Goal: Information Seeking & Learning: Learn about a topic

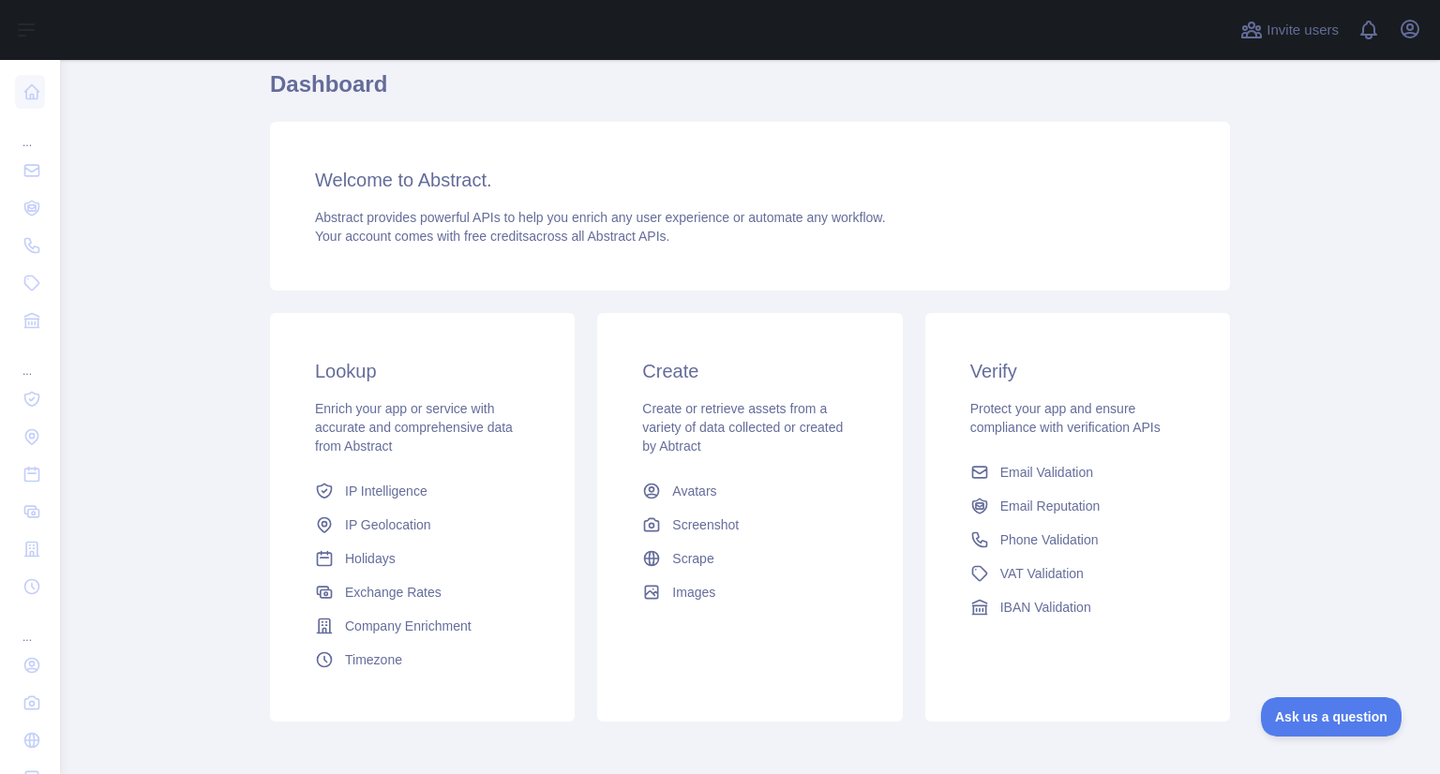
scroll to position [246, 0]
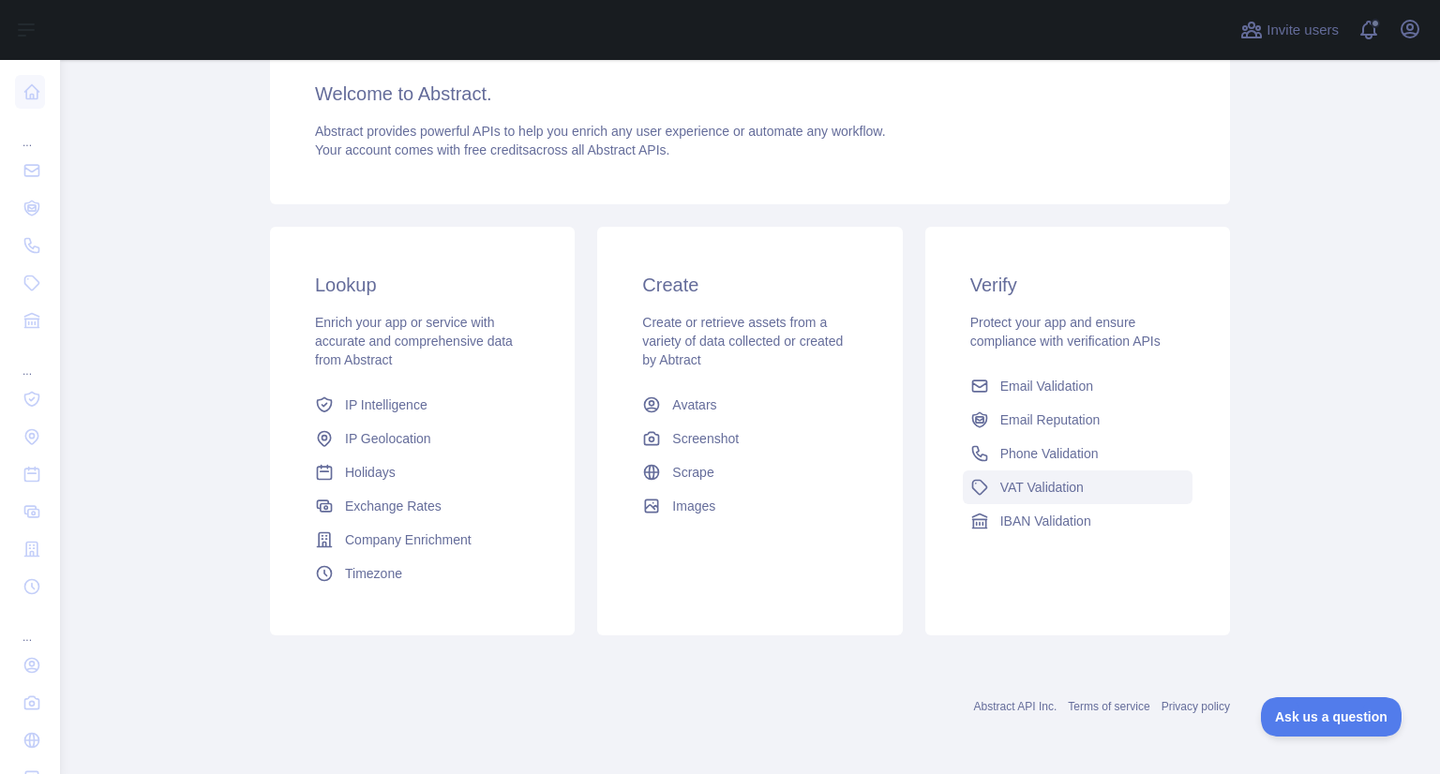
click at [1103, 492] on link "VAT Validation" at bounding box center [1078, 488] width 230 height 34
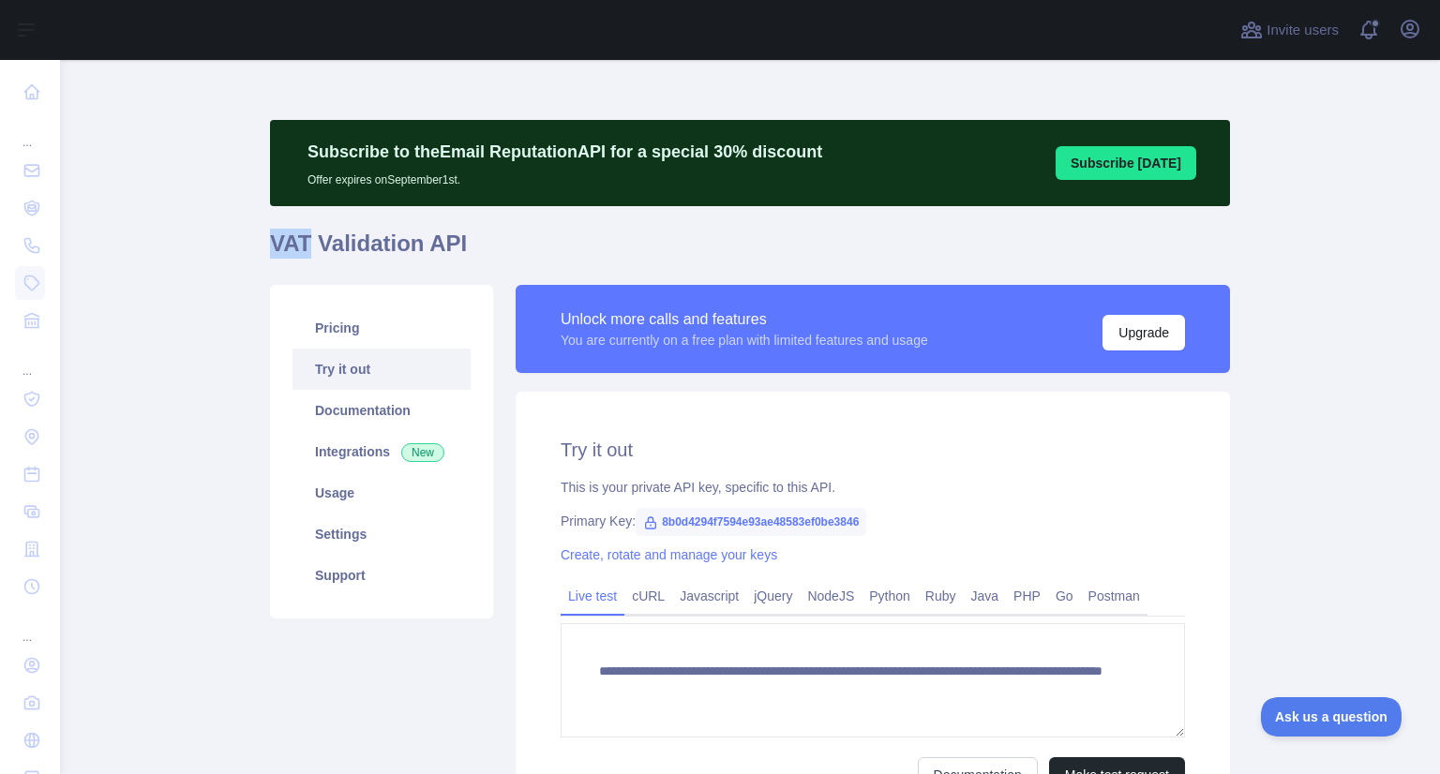
drag, startPoint x: 262, startPoint y: 241, endPoint x: 300, endPoint y: 245, distance: 37.7
click at [300, 245] on h1 "VAT Validation API" at bounding box center [750, 251] width 960 height 45
copy h1 "VAT"
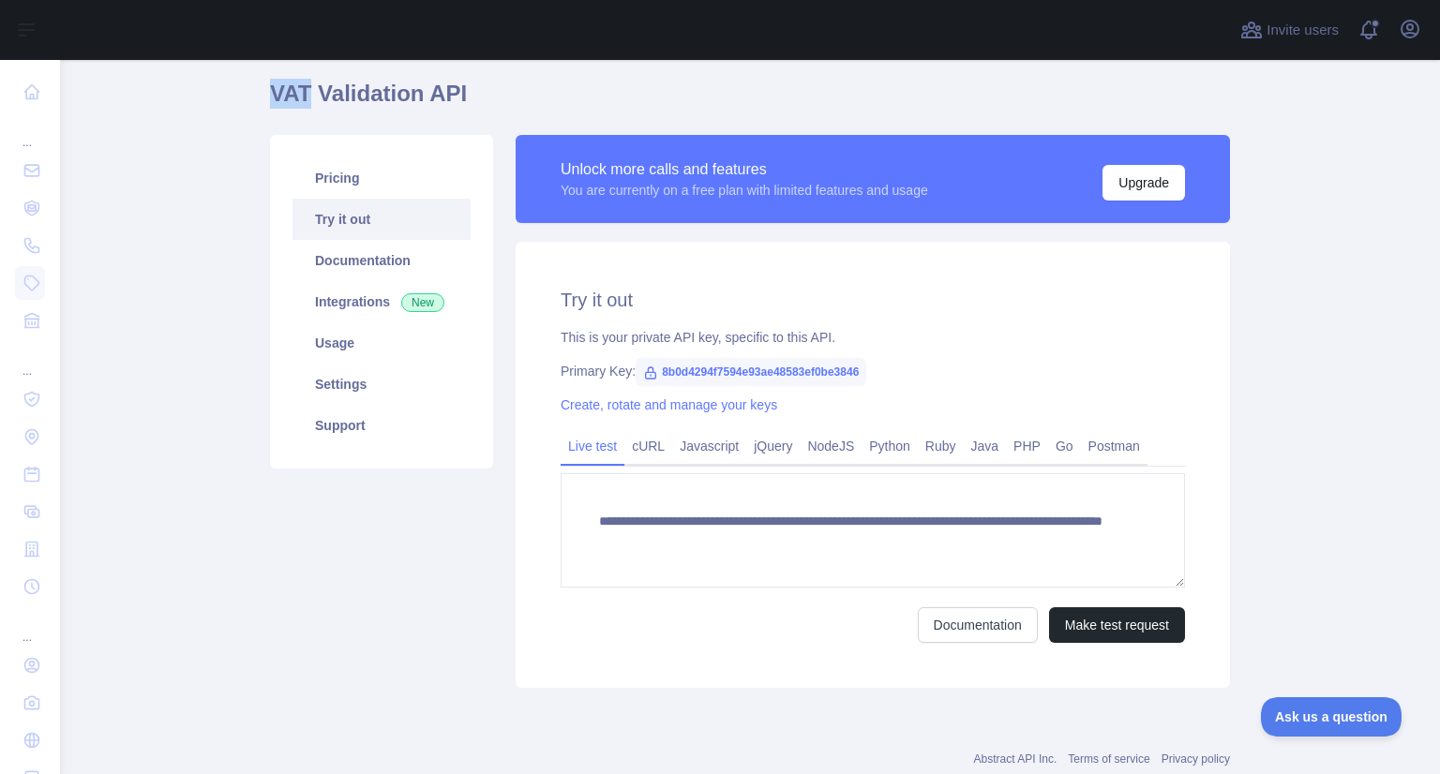
scroll to position [202, 0]
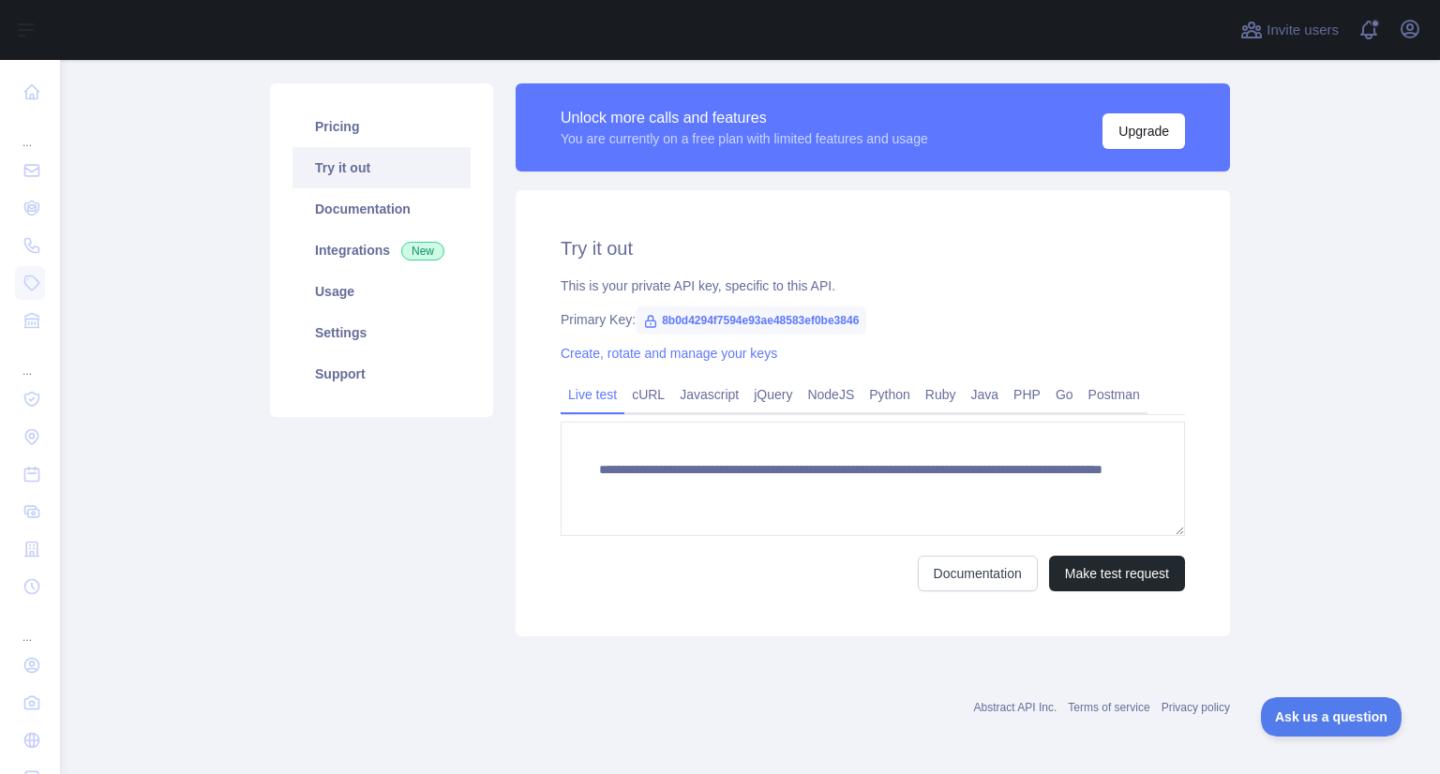
click at [792, 575] on div "Documentation Make test request" at bounding box center [872, 574] width 624 height 36
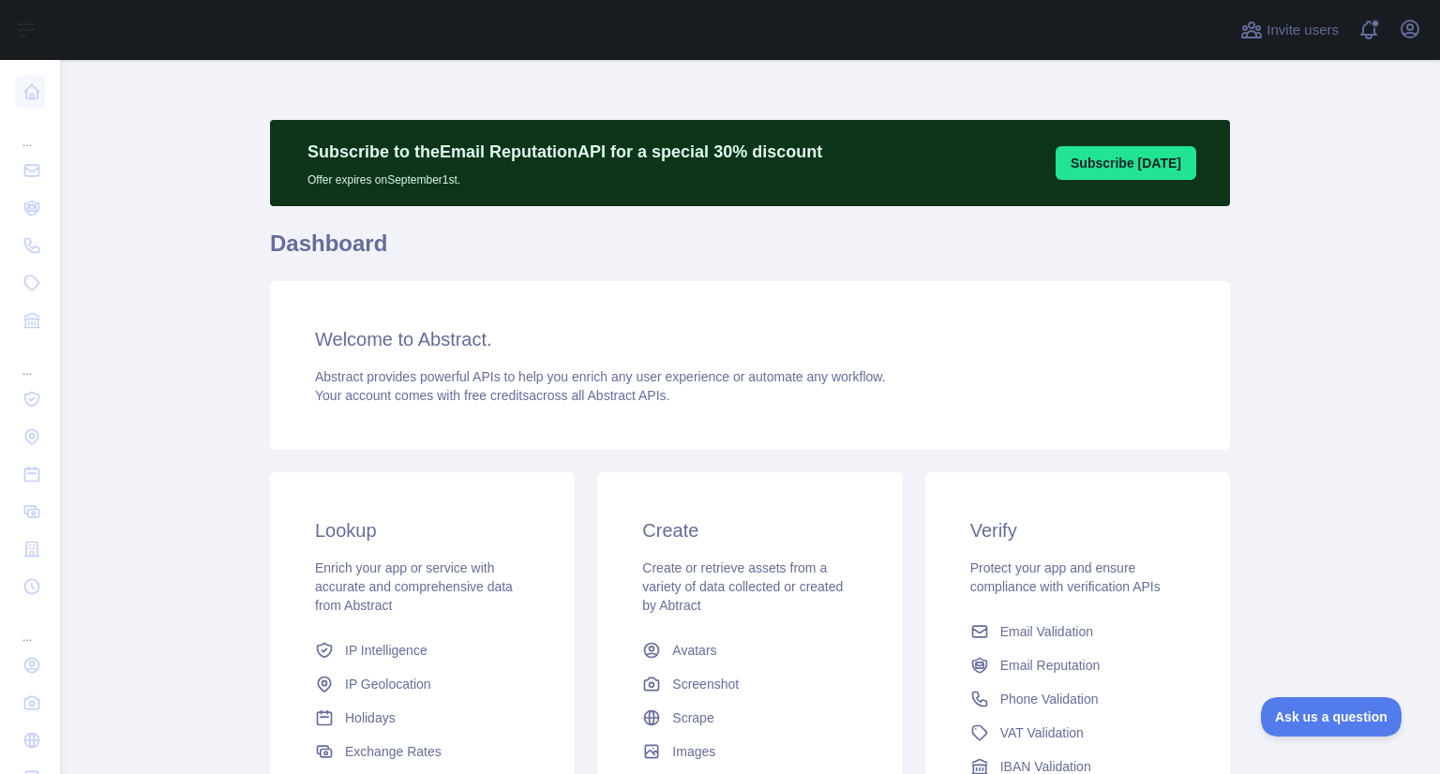
scroll to position [246, 0]
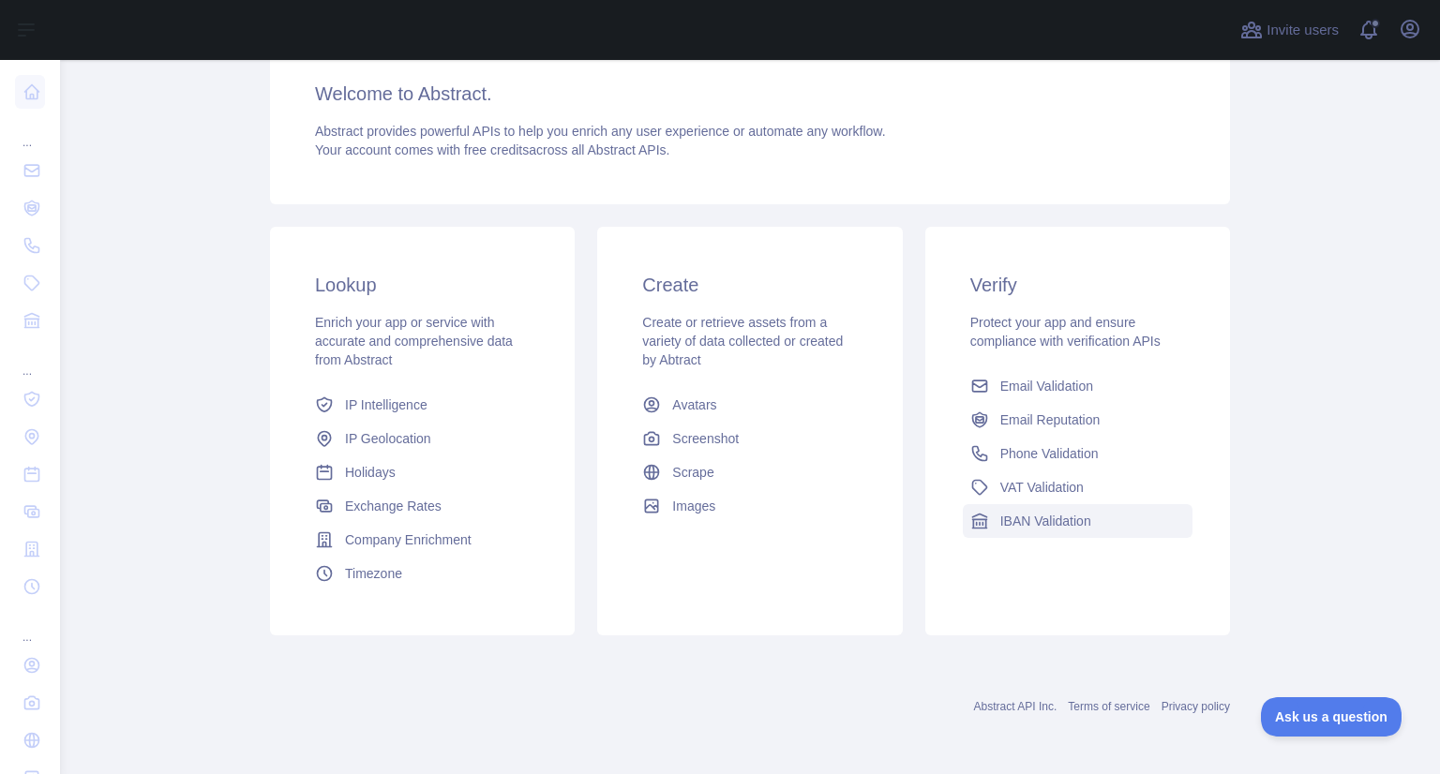
click at [1051, 530] on link "IBAN Validation" at bounding box center [1078, 521] width 230 height 34
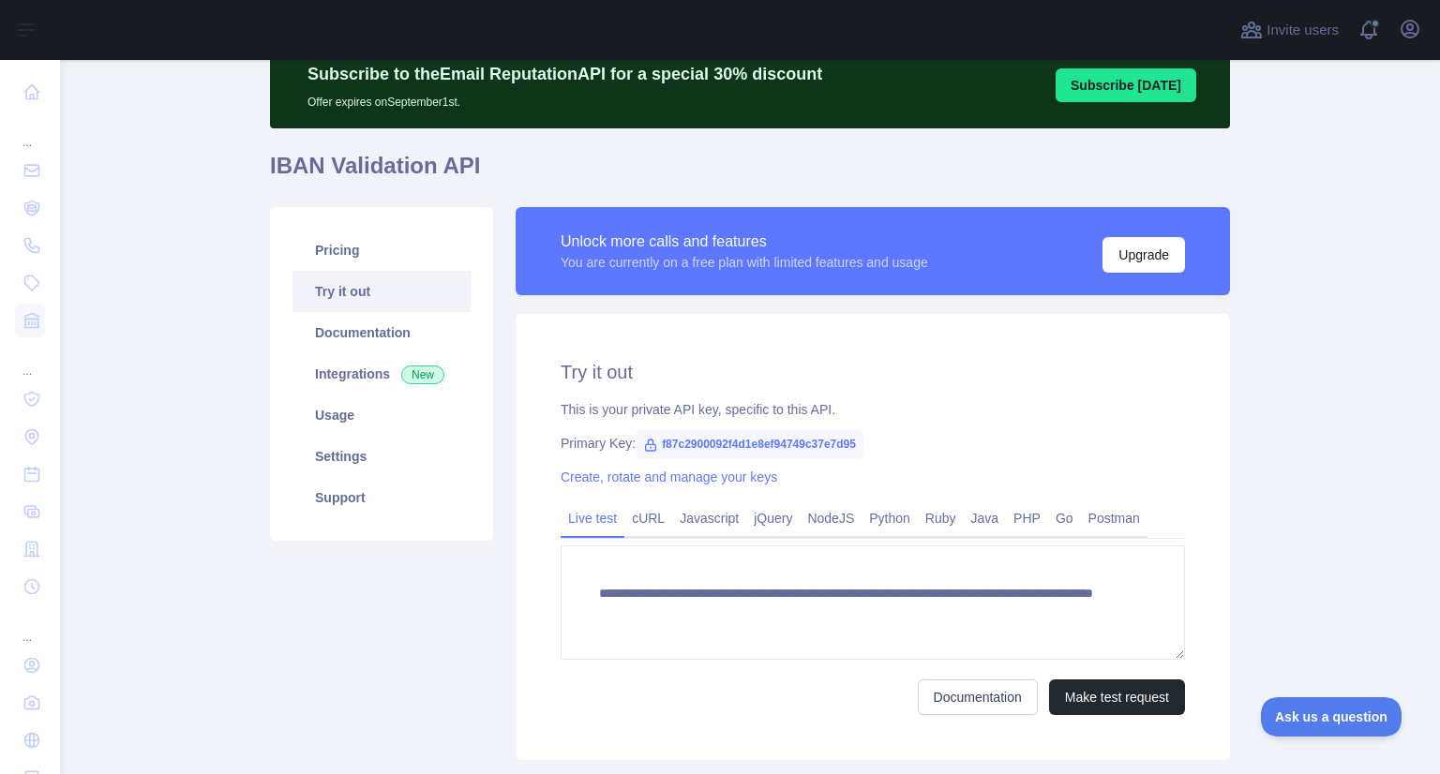
scroll to position [101, 0]
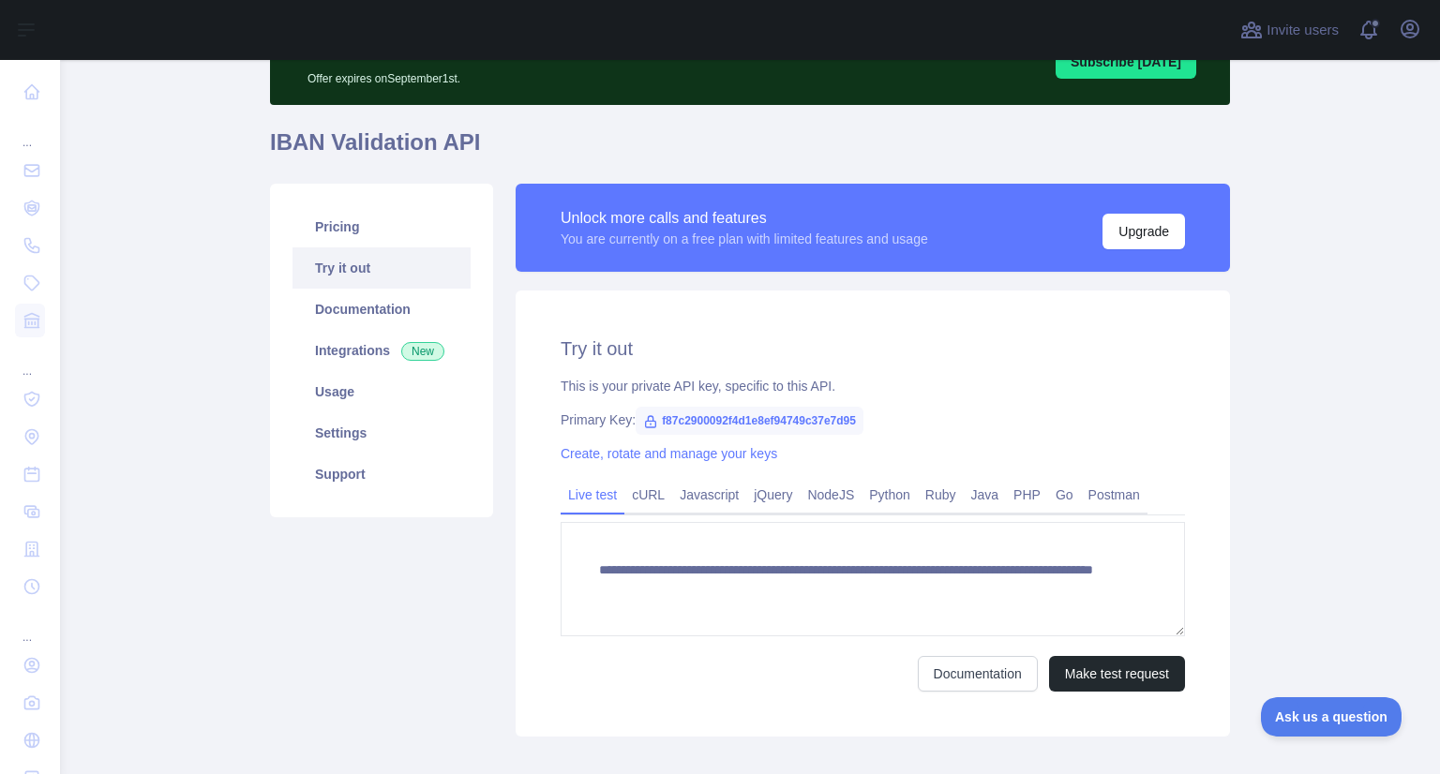
click at [287, 139] on h1 "IBAN Validation API" at bounding box center [750, 149] width 960 height 45
copy h1 "IBAN"
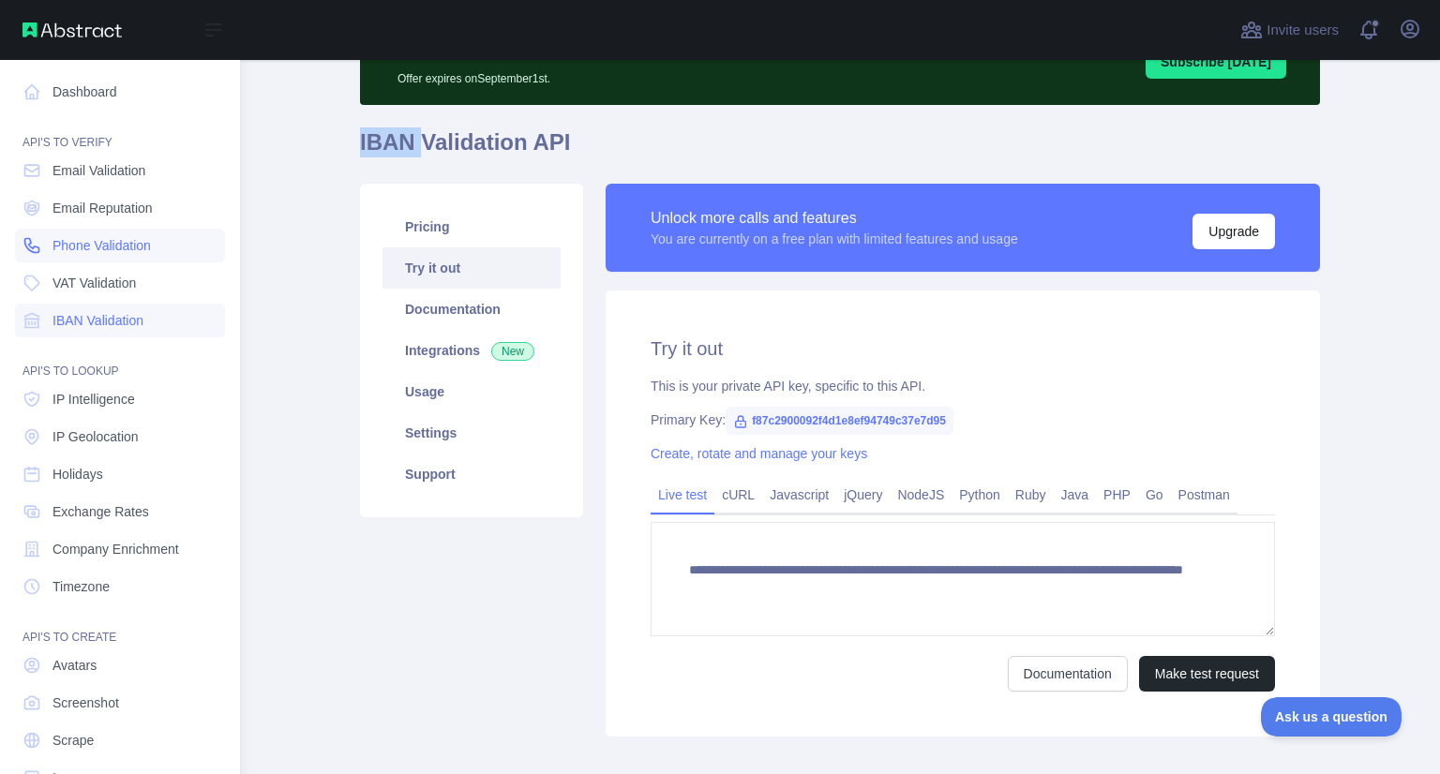
click at [103, 246] on span "Phone Validation" at bounding box center [101, 245] width 98 height 19
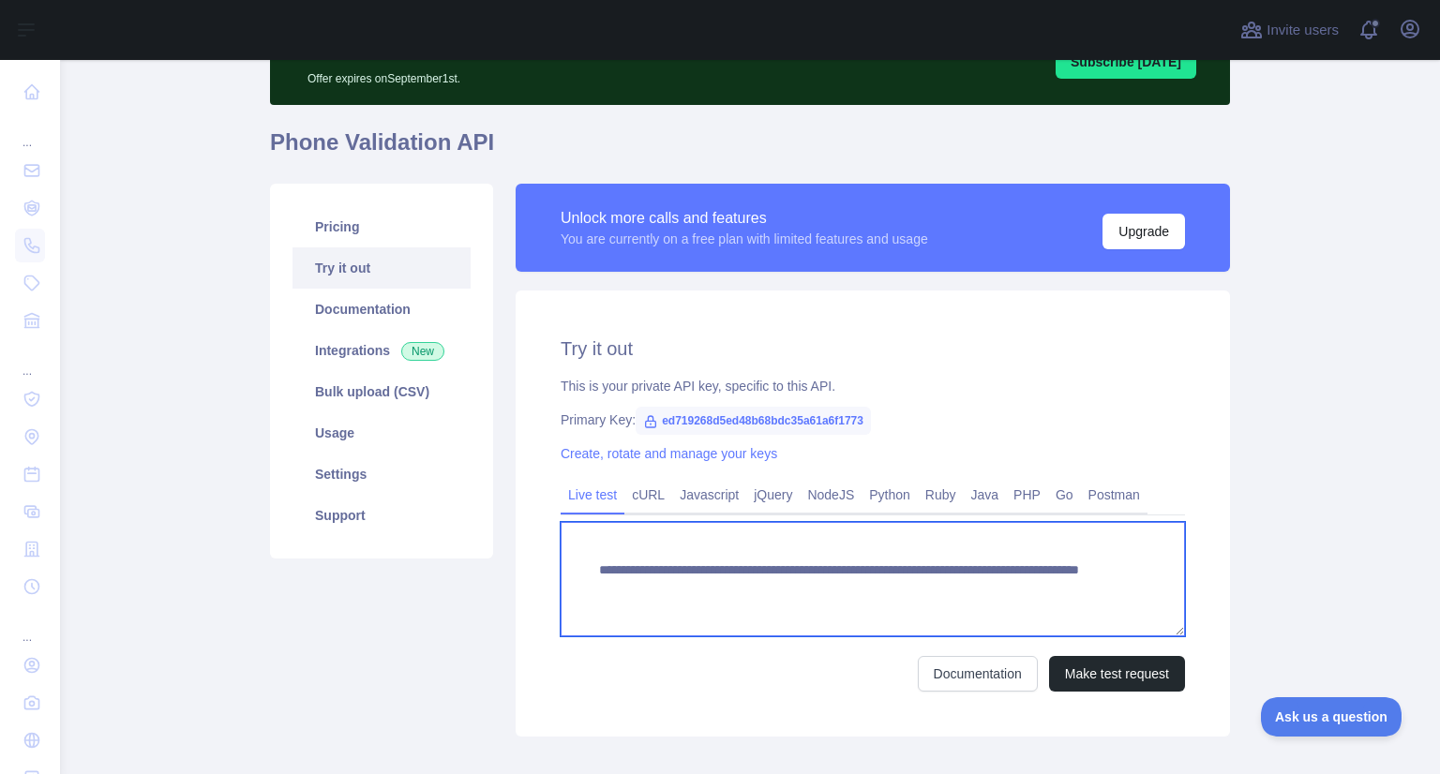
drag, startPoint x: 923, startPoint y: 592, endPoint x: 1076, endPoint y: 586, distance: 152.9
click at [1076, 586] on textarea "**********" at bounding box center [872, 579] width 624 height 114
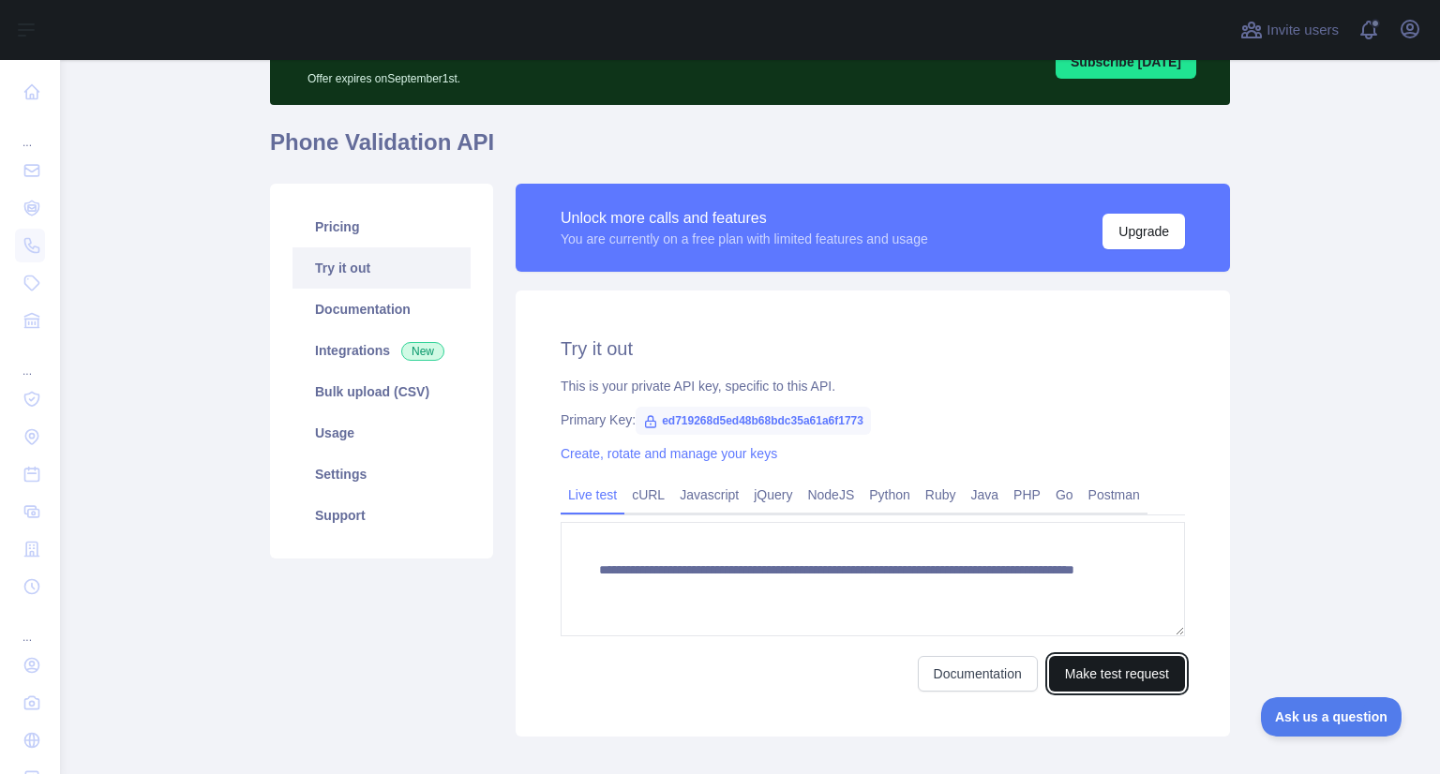
click at [1114, 675] on button "Make test request" at bounding box center [1117, 674] width 136 height 36
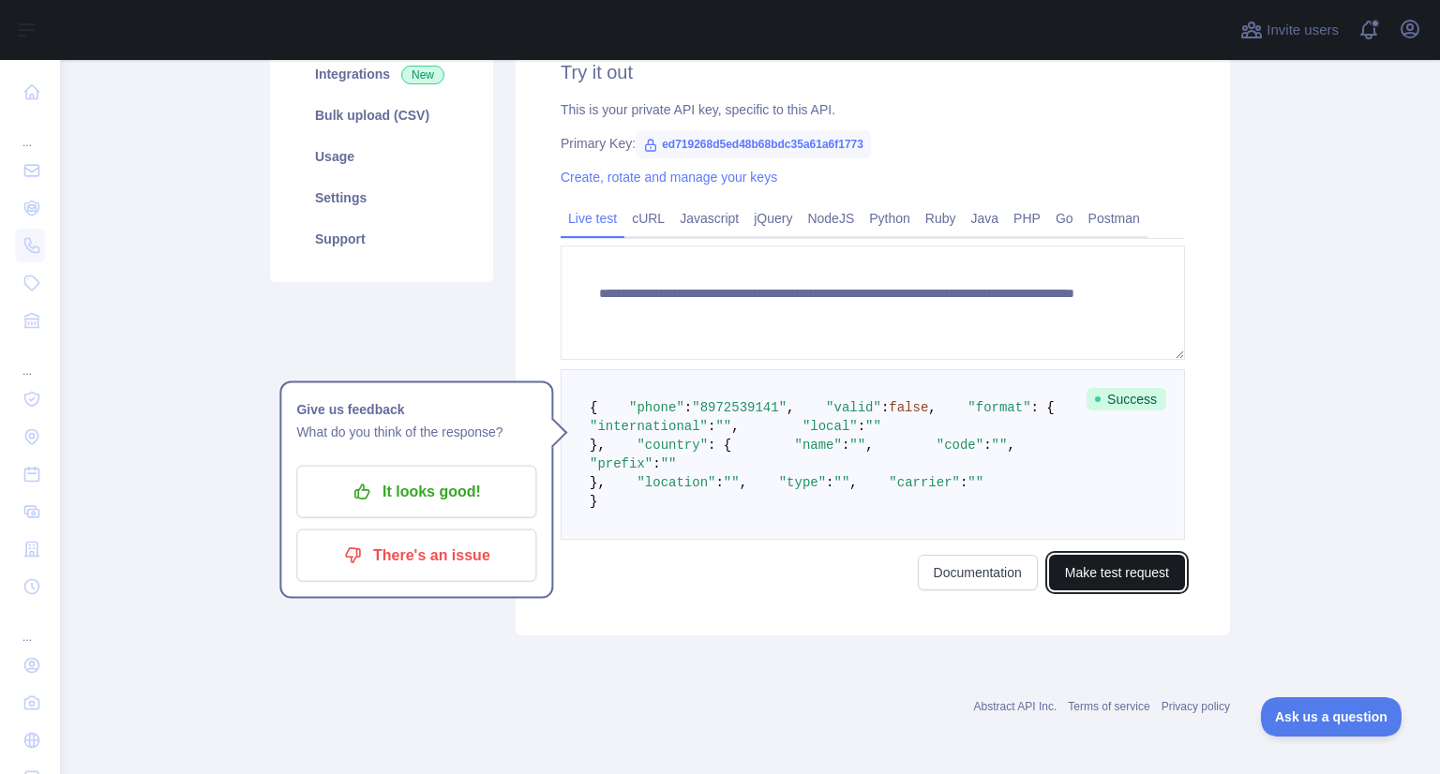
scroll to position [418, 0]
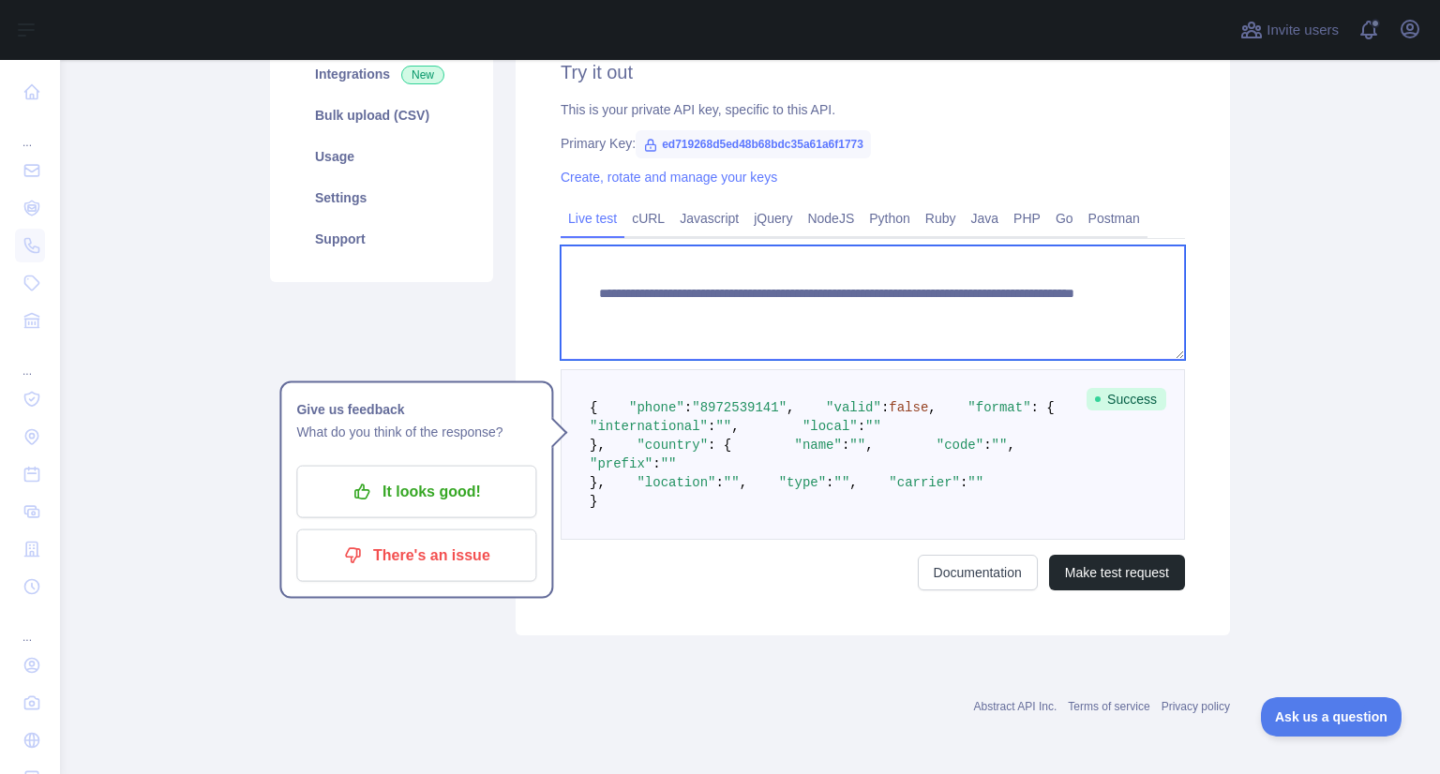
click at [923, 276] on textarea "**********" at bounding box center [872, 303] width 624 height 114
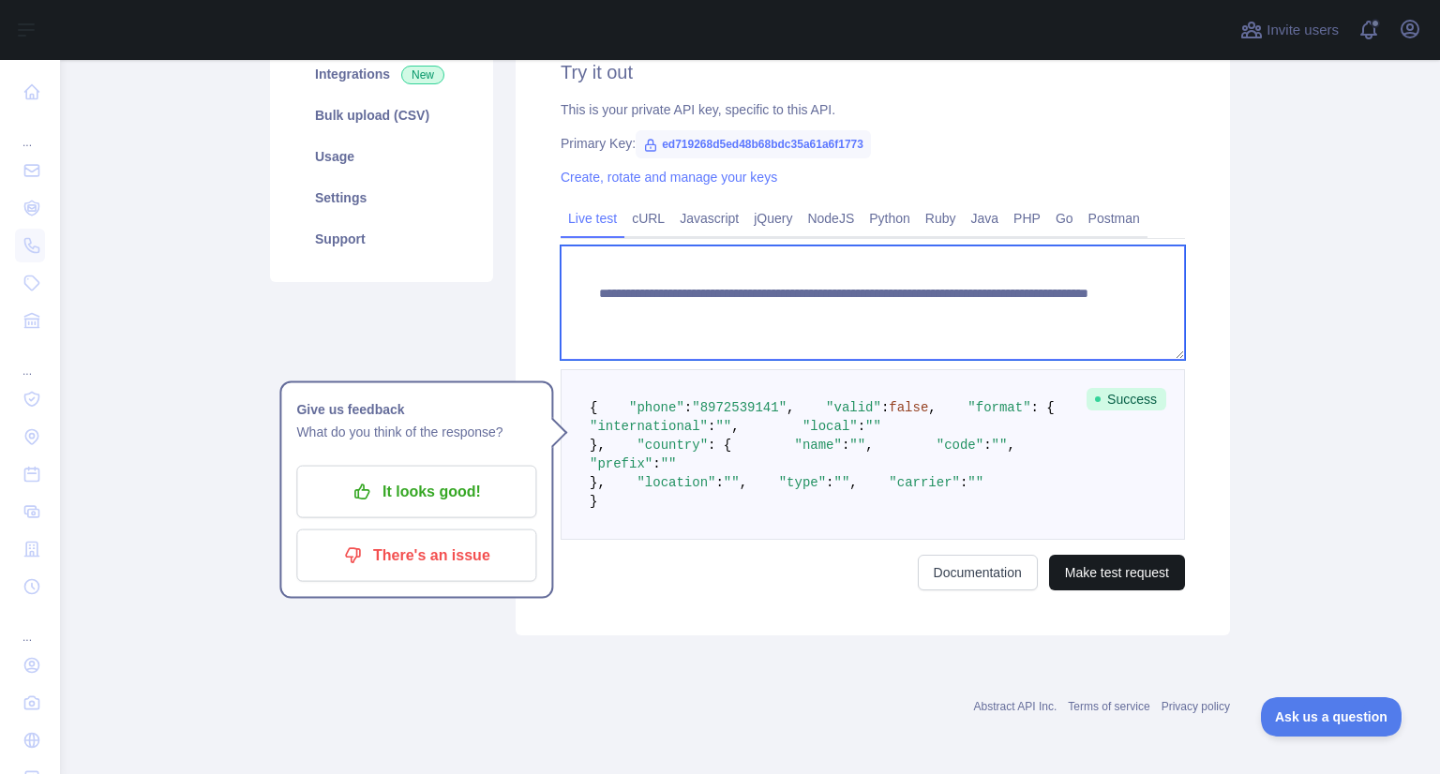
type textarea "**********"
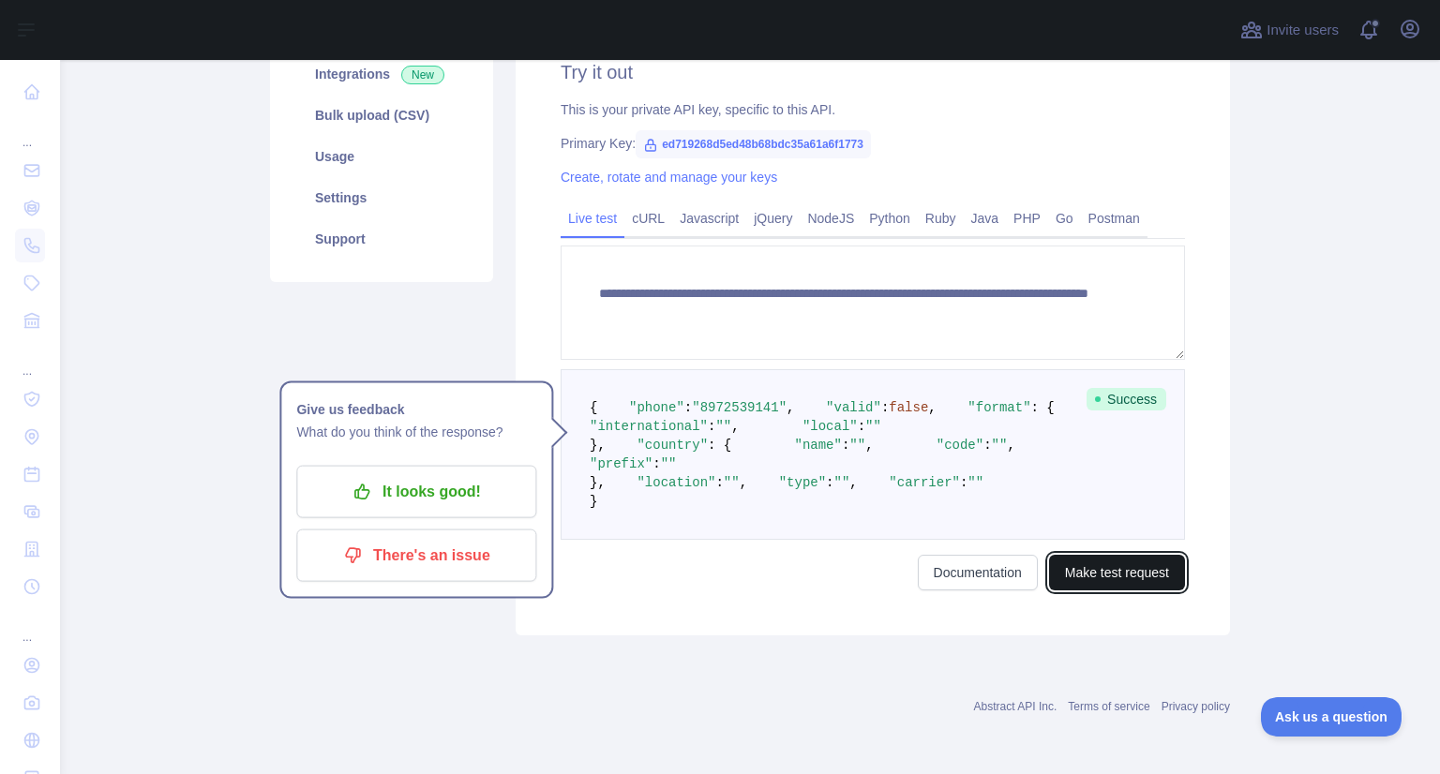
click at [1126, 590] on button "Make test request" at bounding box center [1117, 573] width 136 height 36
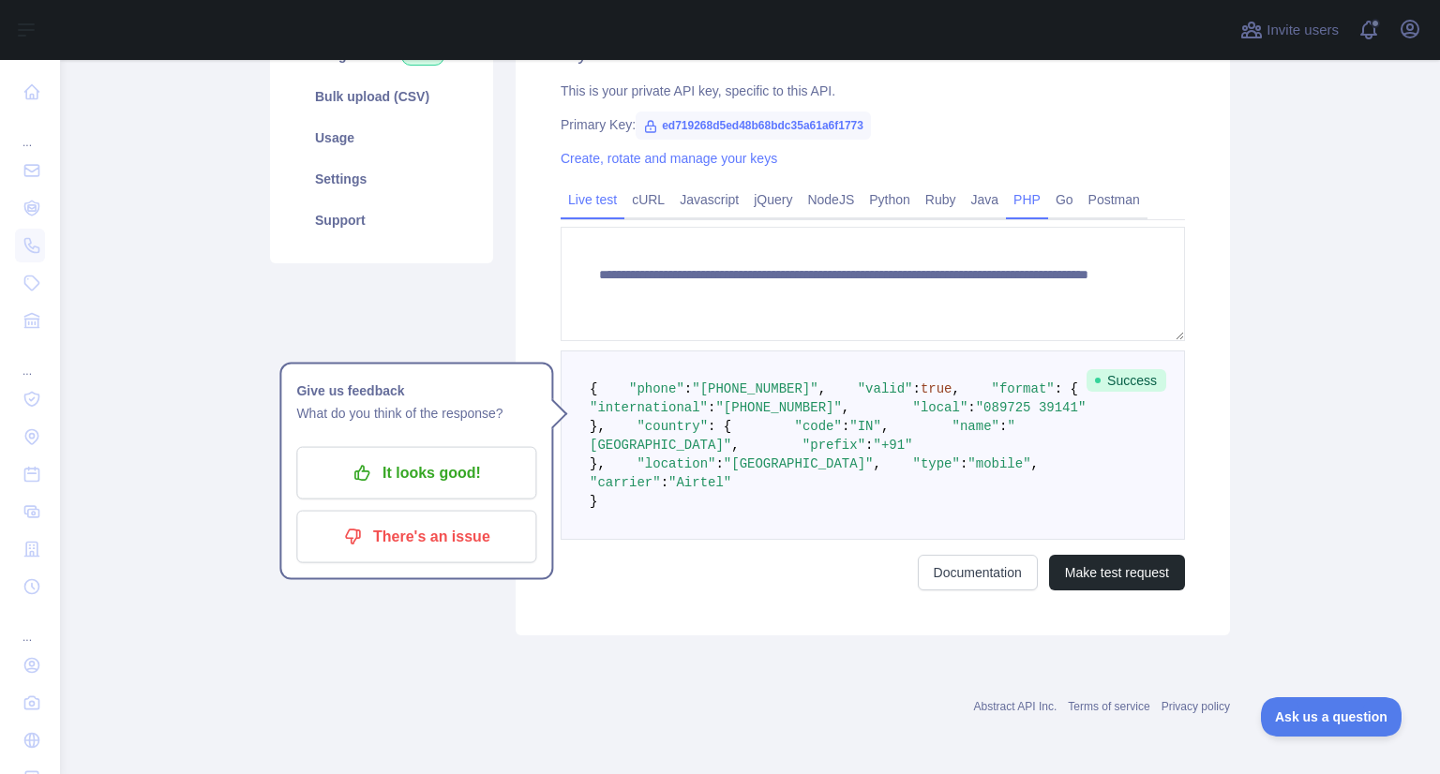
click at [1015, 187] on link "PHP" at bounding box center [1027, 200] width 42 height 30
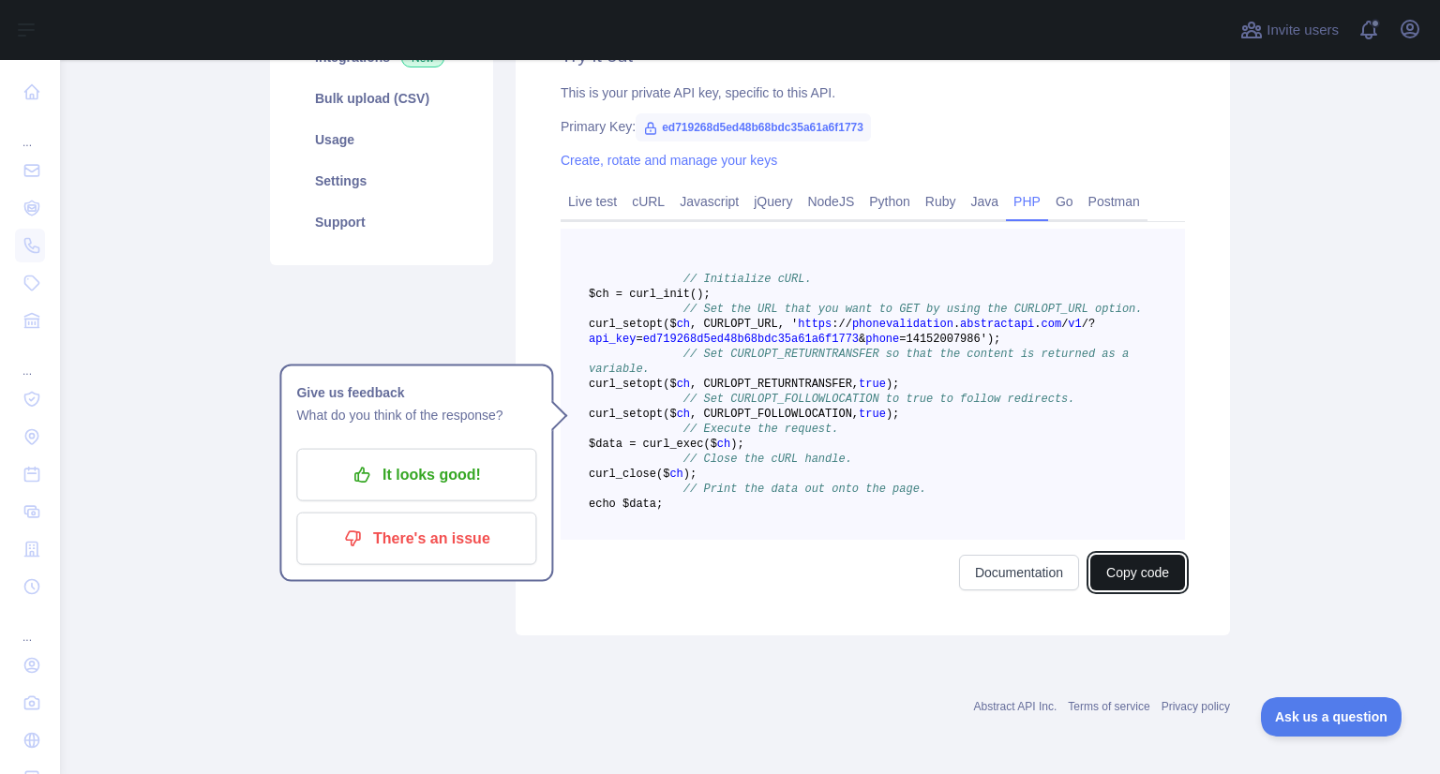
click at [1128, 590] on button "Copy code" at bounding box center [1137, 573] width 95 height 36
click at [596, 187] on link "Live test" at bounding box center [592, 202] width 64 height 30
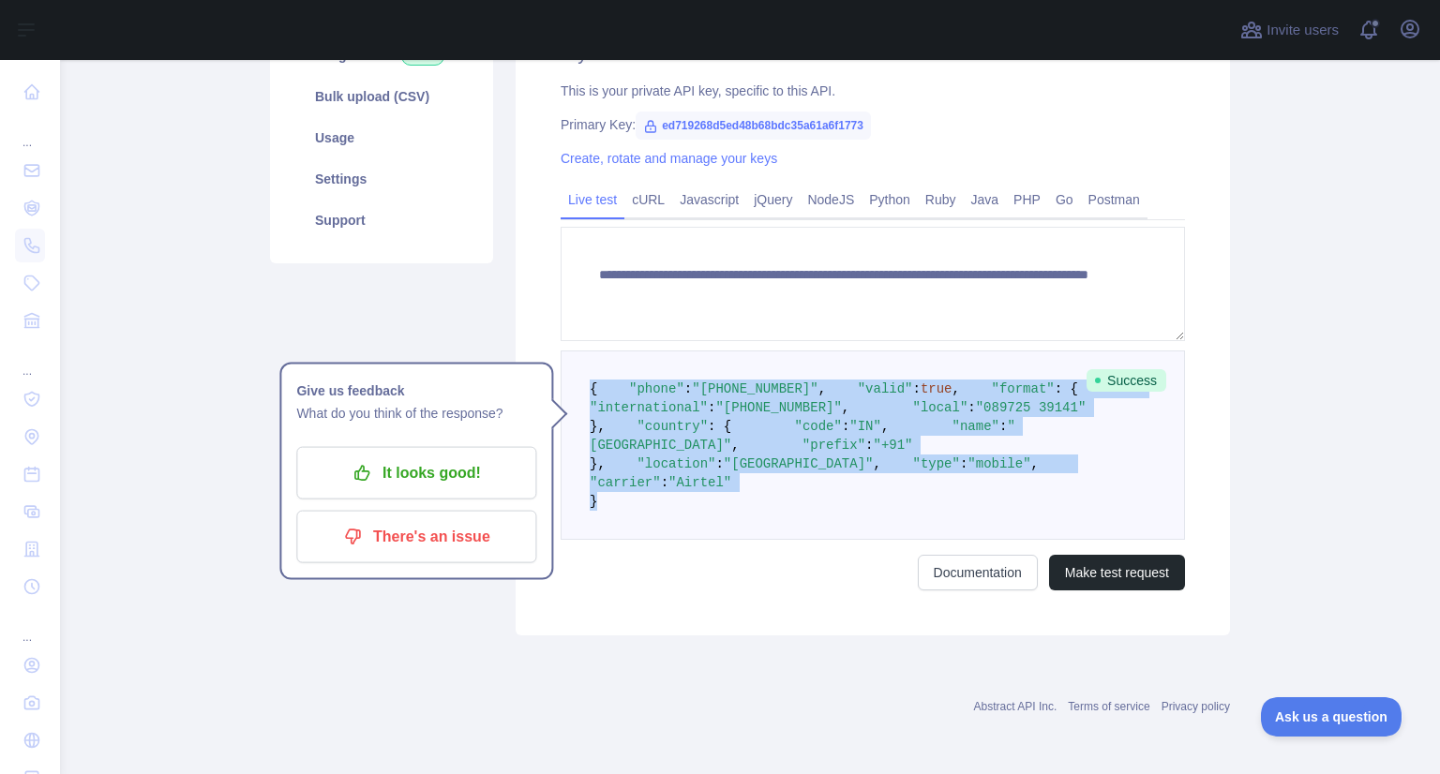
drag, startPoint x: 619, startPoint y: 646, endPoint x: 571, endPoint y: 350, distance: 300.0
click at [571, 351] on pre "{ "phone" : "[PHONE_NUMBER]" , "valid" : true , "format" : { "international" : …" at bounding box center [872, 445] width 624 height 189
copy code "{ "phone" : "[PHONE_NUMBER]" , "valid" : true , "format" : { "international" : …"
click at [1133, 540] on pre "{ "phone" : "[PHONE_NUMBER]" , "valid" : true , "format" : { "international" : …" at bounding box center [872, 445] width 624 height 189
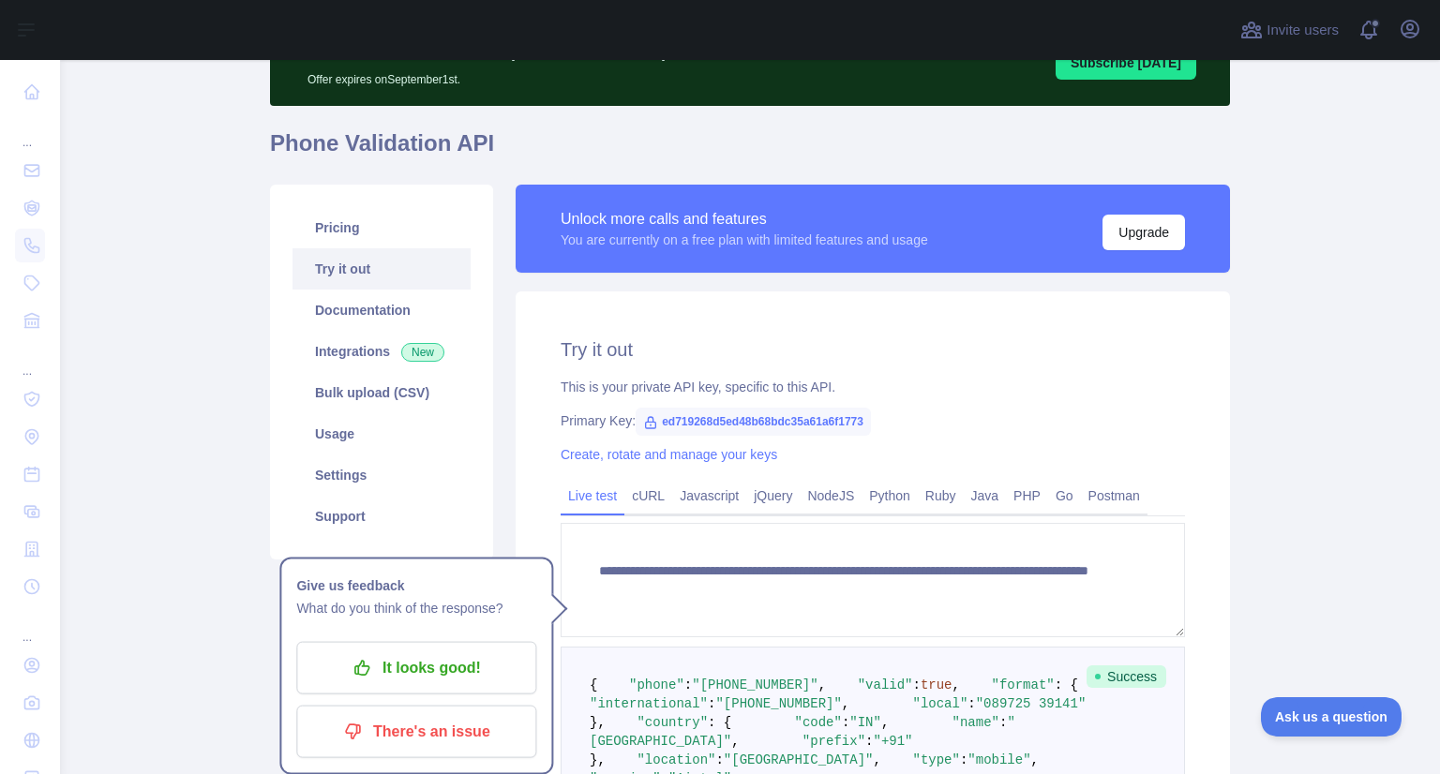
scroll to position [99, 0]
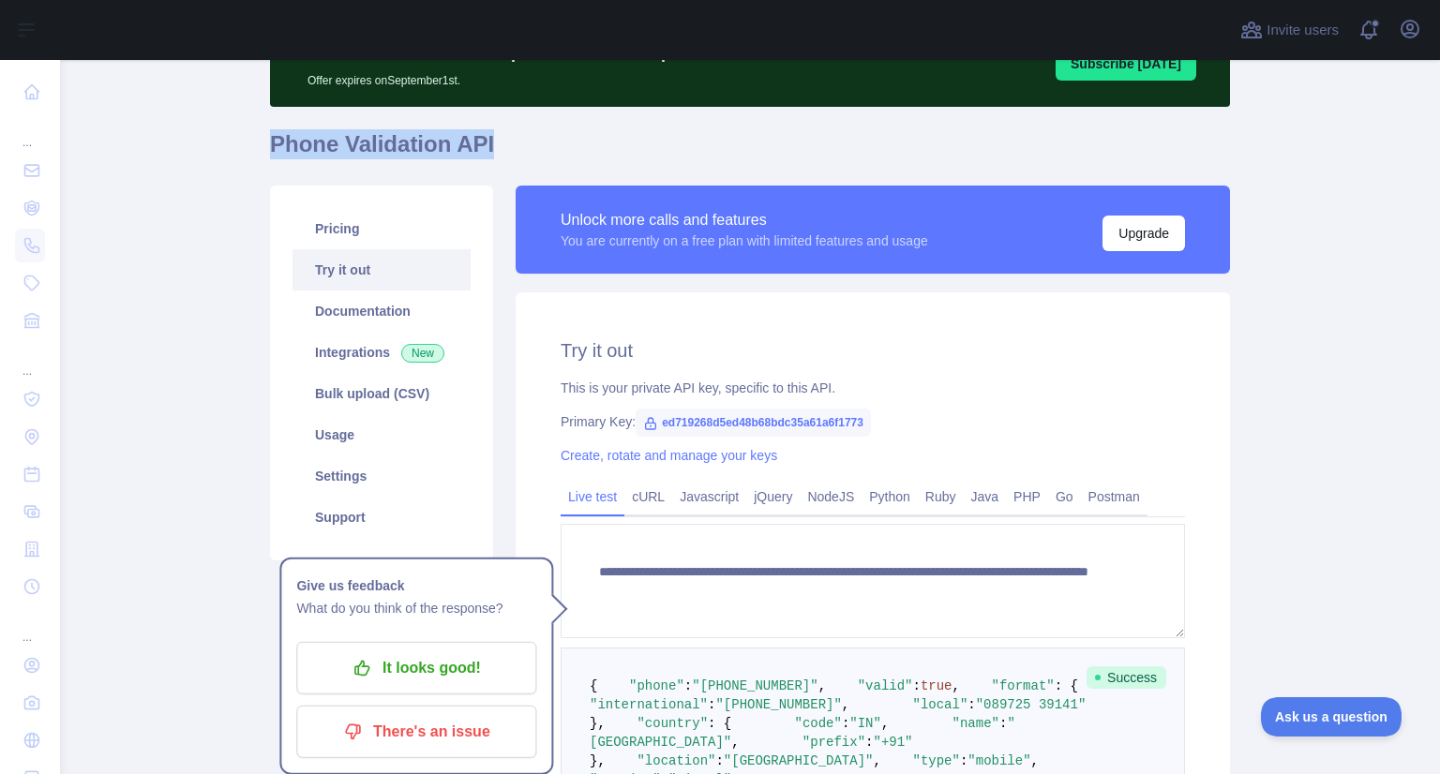
drag, startPoint x: 262, startPoint y: 149, endPoint x: 541, endPoint y: 132, distance: 278.9
click at [541, 132] on h1 "Phone Validation API" at bounding box center [750, 151] width 960 height 45
copy h1 "Phone Validation API"
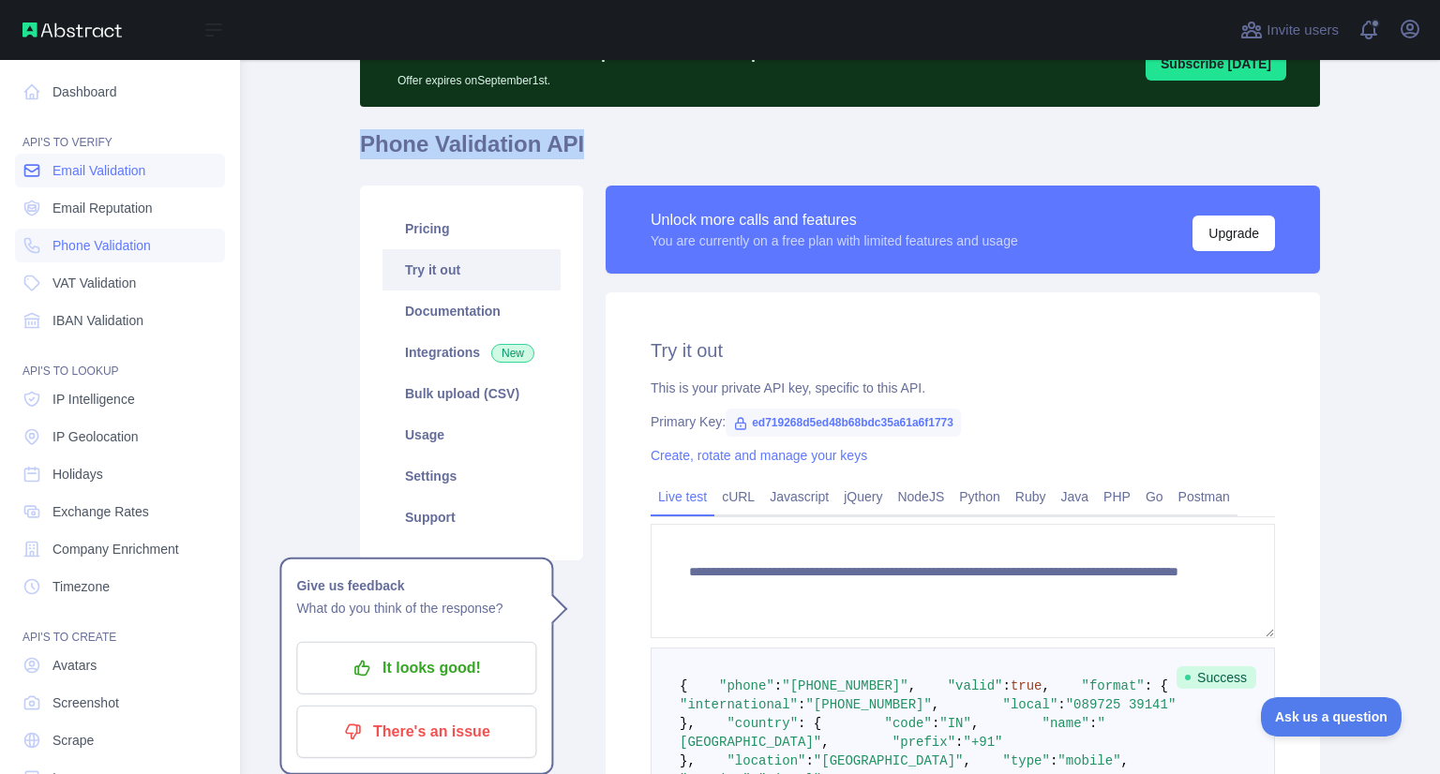
click at [120, 166] on span "Email Validation" at bounding box center [98, 170] width 93 height 19
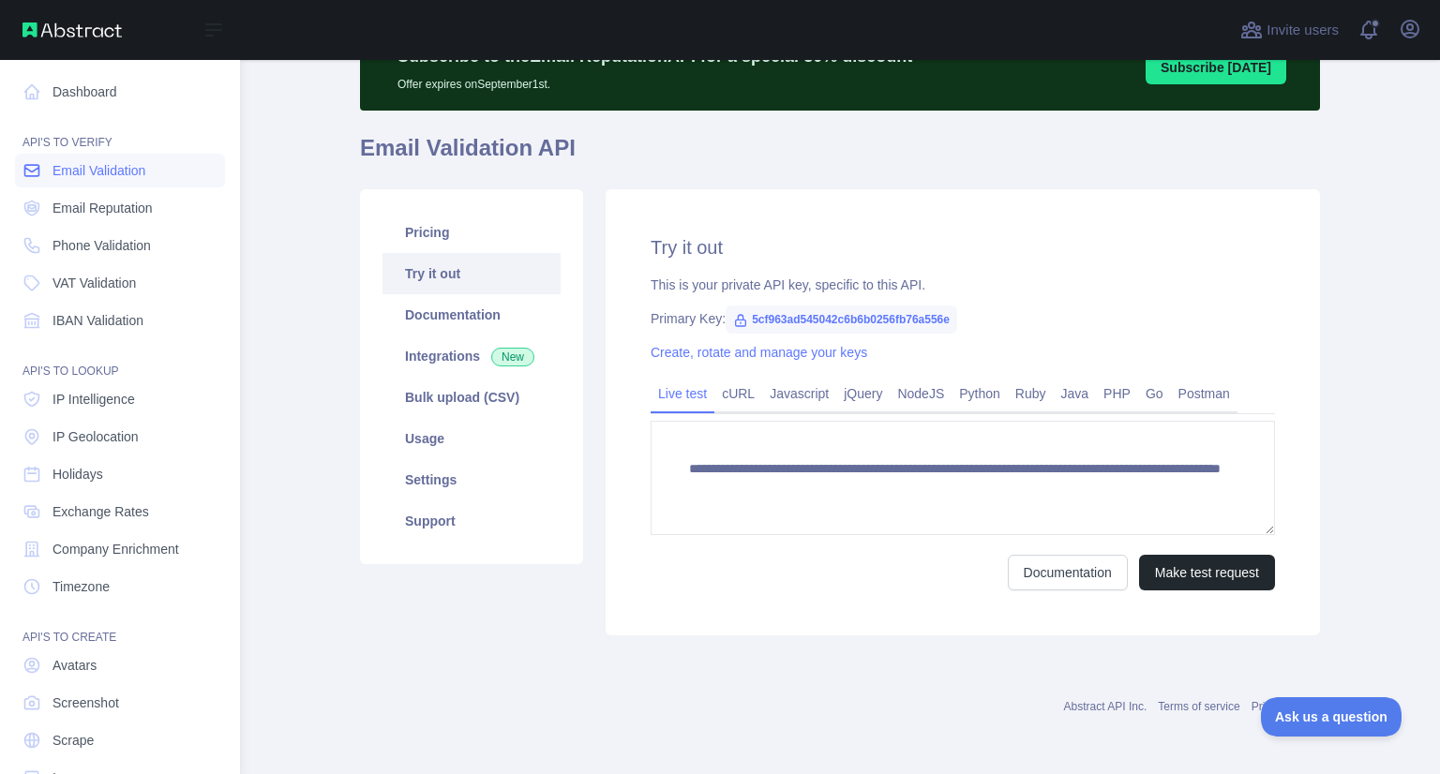
scroll to position [95, 0]
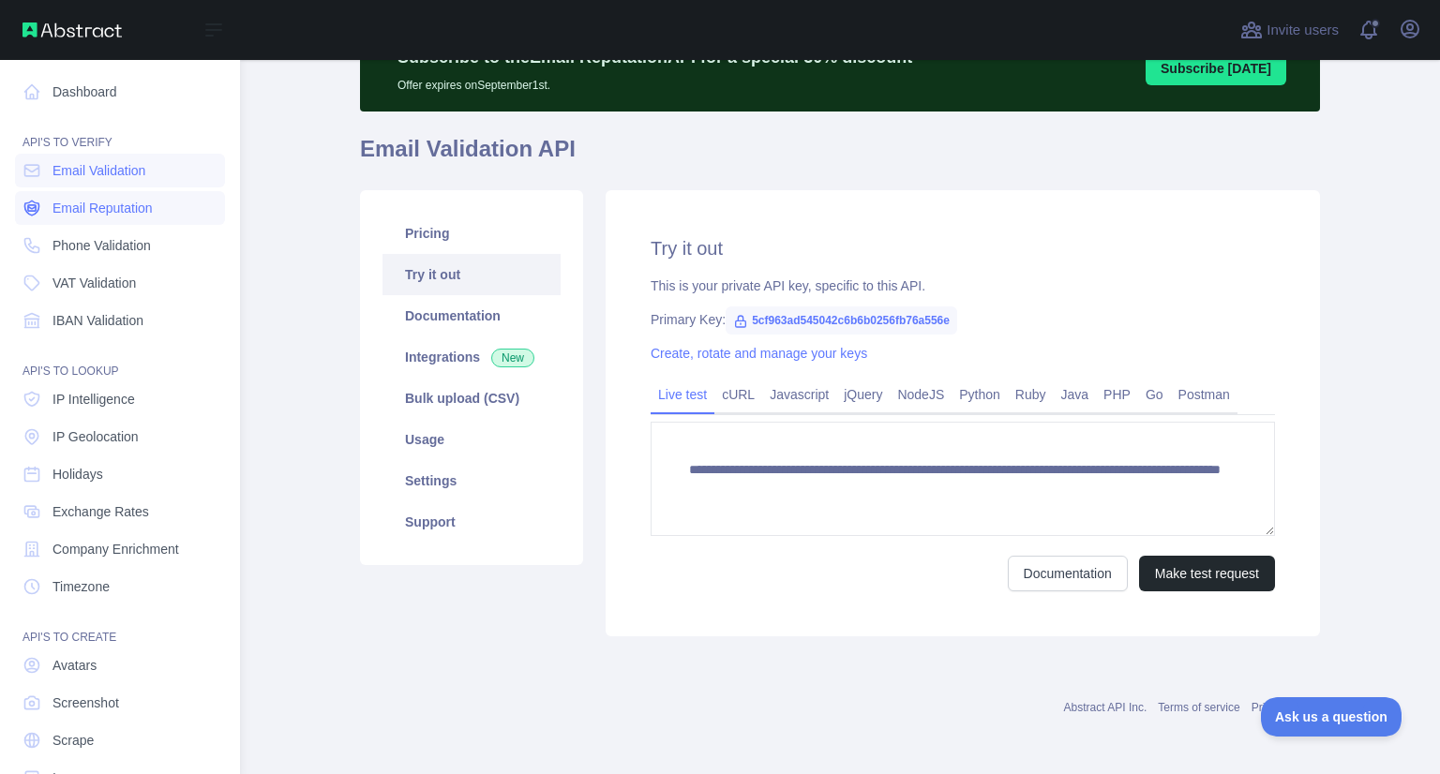
click at [97, 199] on span "Email Reputation" at bounding box center [102, 208] width 100 height 19
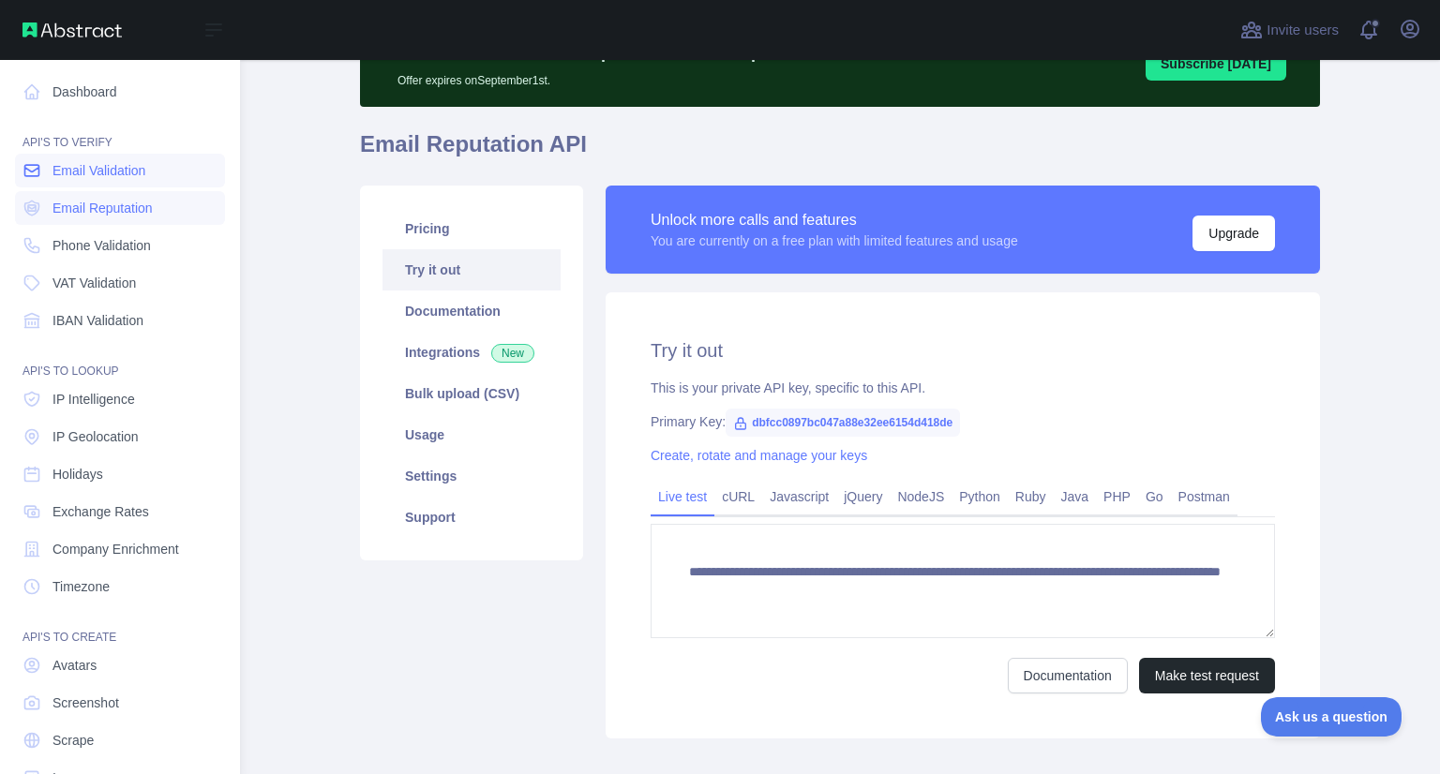
click at [109, 173] on span "Email Validation" at bounding box center [98, 170] width 93 height 19
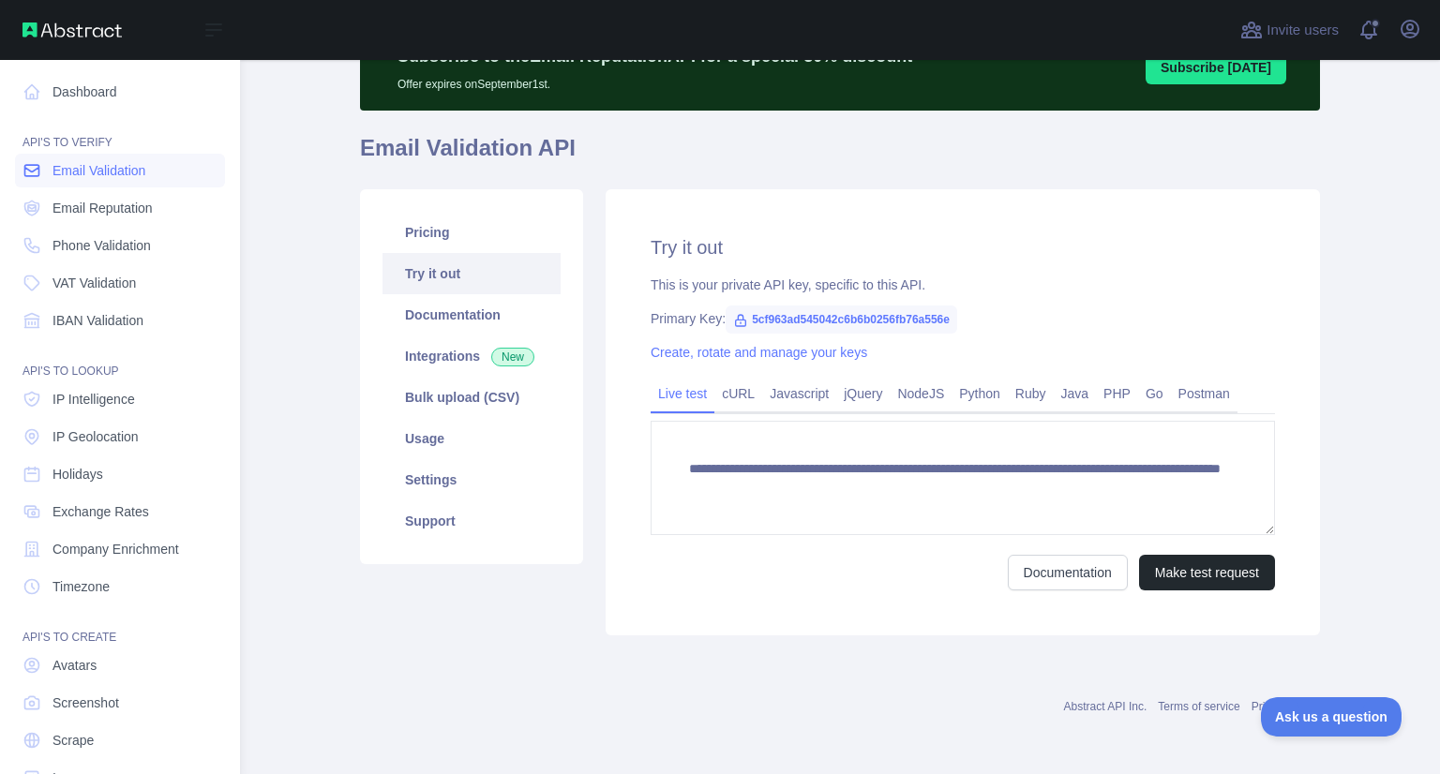
scroll to position [95, 0]
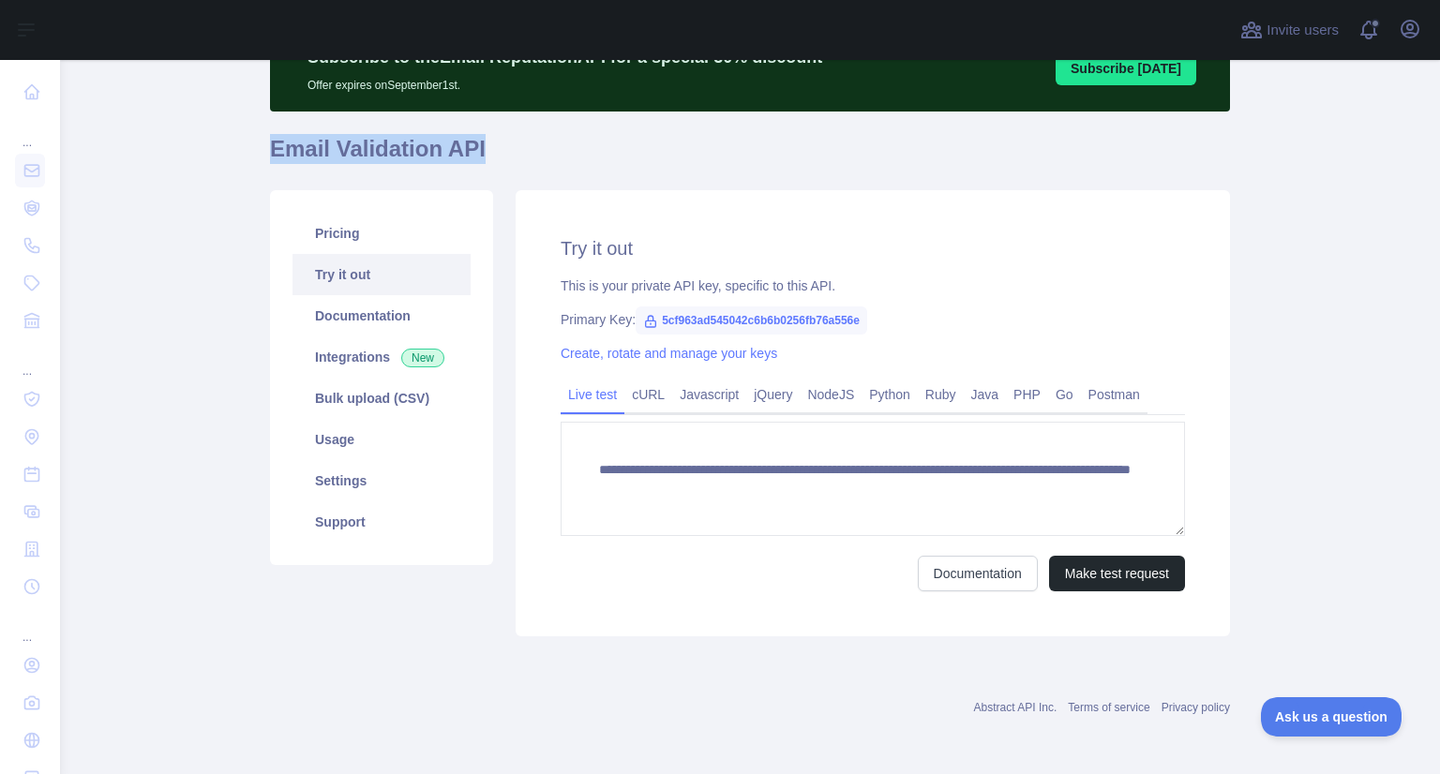
drag, startPoint x: 470, startPoint y: 151, endPoint x: 261, endPoint y: 173, distance: 209.3
click at [261, 173] on main "**********" at bounding box center [750, 417] width 1380 height 714
copy h1 "Email Validation API"
click at [542, 159] on h1 "Email Validation API" at bounding box center [750, 156] width 960 height 45
click at [362, 432] on link "Usage" at bounding box center [381, 439] width 178 height 41
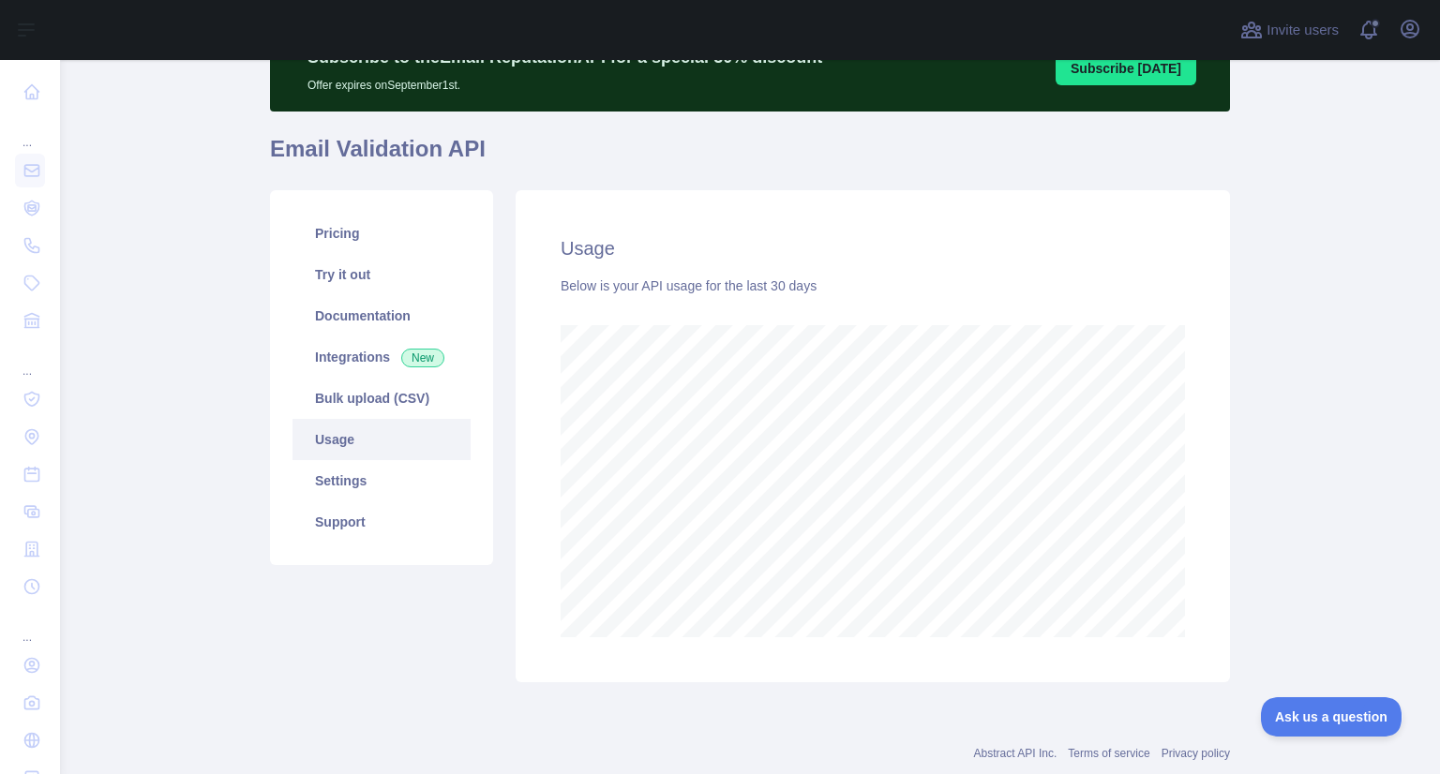
scroll to position [713, 1365]
click at [366, 371] on link "Integrations New" at bounding box center [381, 356] width 178 height 41
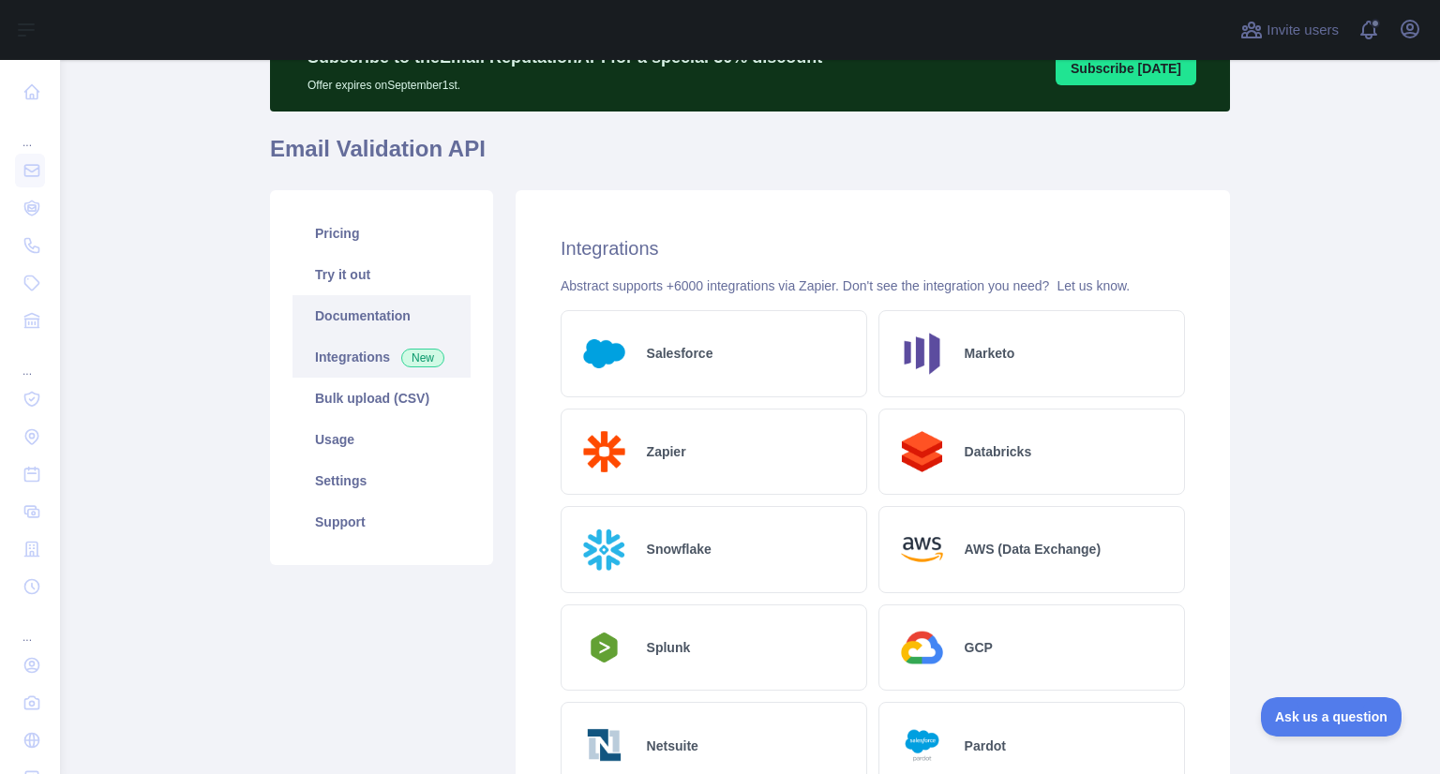
click at [359, 308] on link "Documentation" at bounding box center [381, 315] width 178 height 41
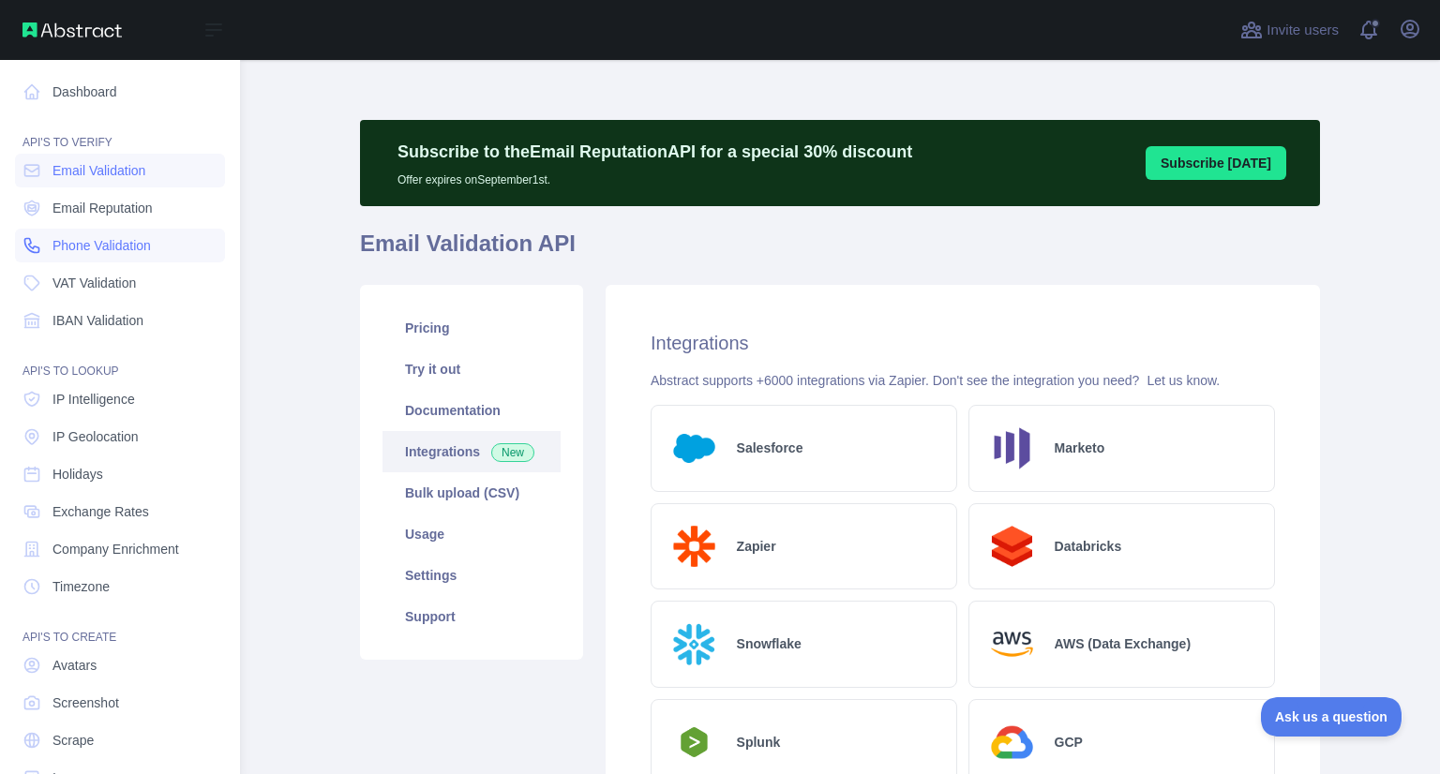
click at [72, 251] on span "Phone Validation" at bounding box center [101, 245] width 98 height 19
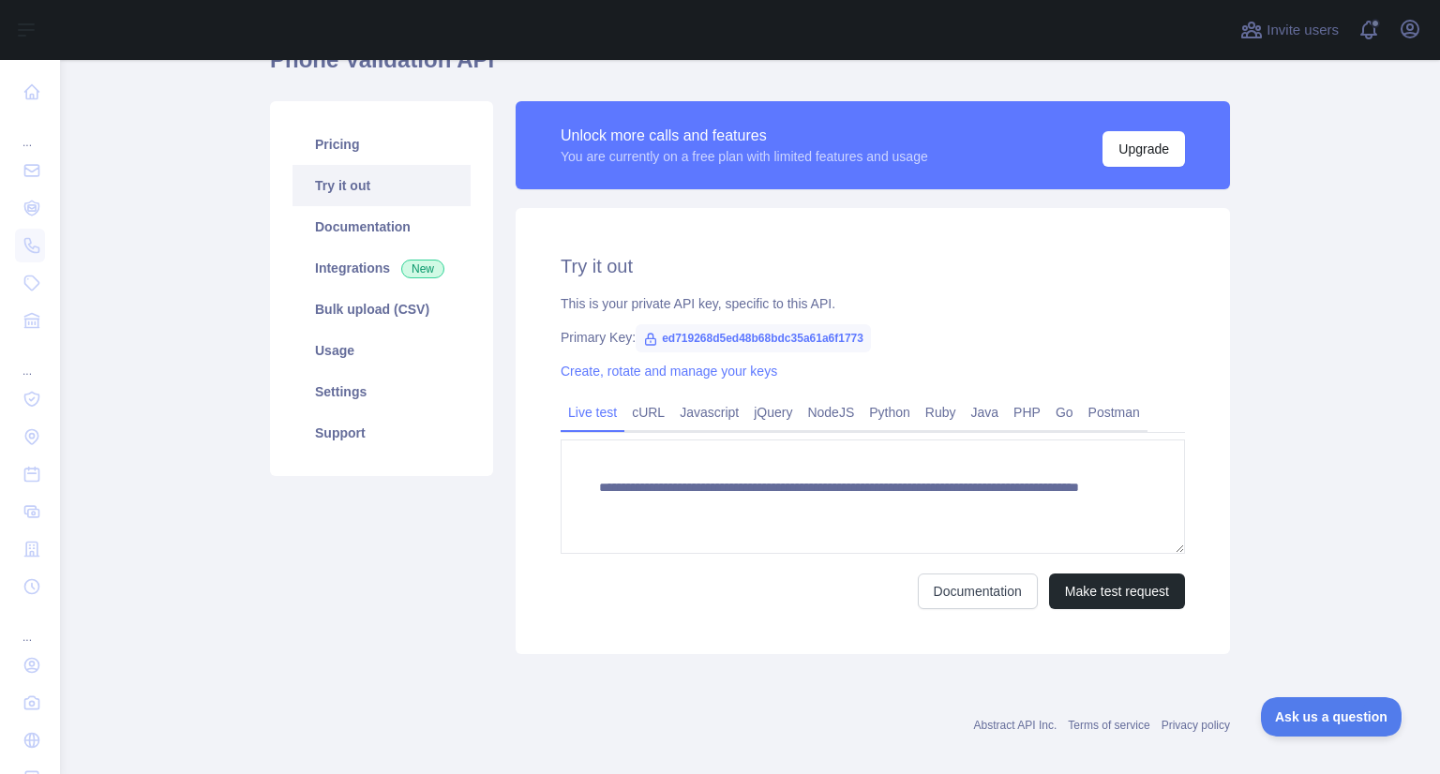
scroll to position [184, 0]
